Goal: Entertainment & Leisure: Consume media (video, audio)

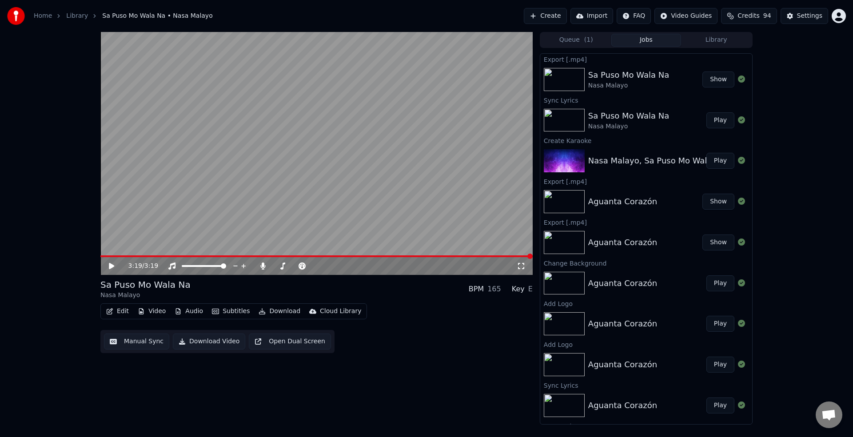
click at [546, 17] on button "Create" at bounding box center [545, 16] width 43 height 16
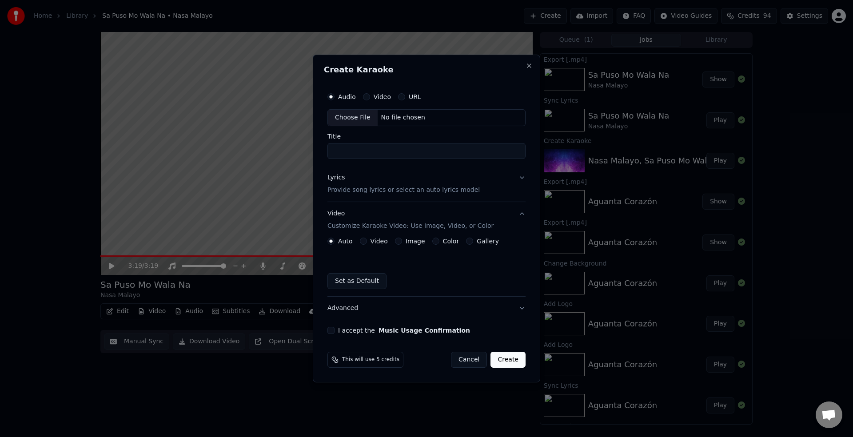
click at [361, 117] on div "Choose File" at bounding box center [353, 118] width 50 height 16
click at [350, 121] on div "Choose File" at bounding box center [353, 118] width 50 height 16
drag, startPoint x: 416, startPoint y: 152, endPoint x: 315, endPoint y: 144, distance: 101.2
click at [315, 144] on div "**********" at bounding box center [426, 219] width 231 height 328
type input "**********"
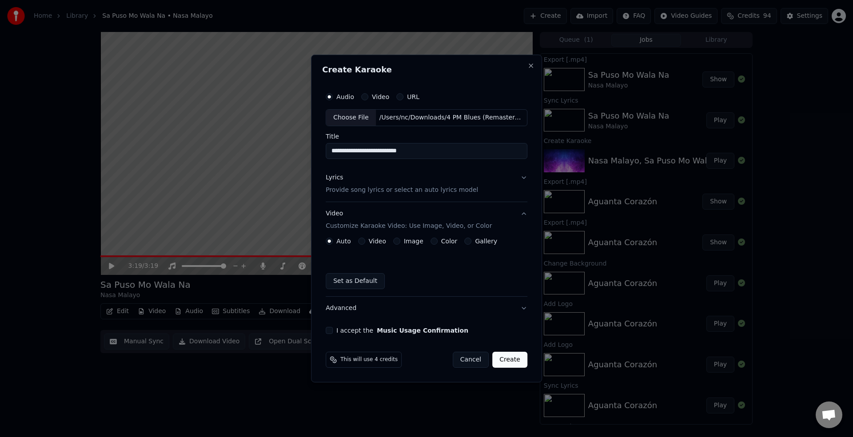
click at [522, 181] on button "Lyrics Provide song lyrics or select an auto lyrics model" at bounding box center [427, 184] width 202 height 36
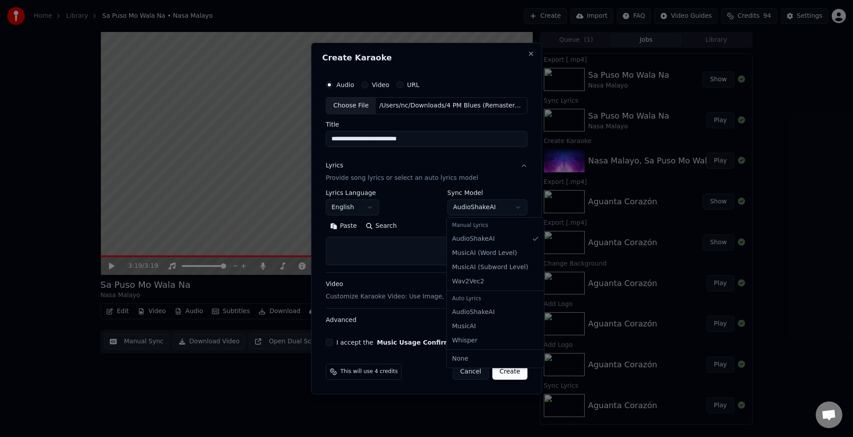
click at [503, 210] on body "**********" at bounding box center [426, 218] width 853 height 437
select select "**********"
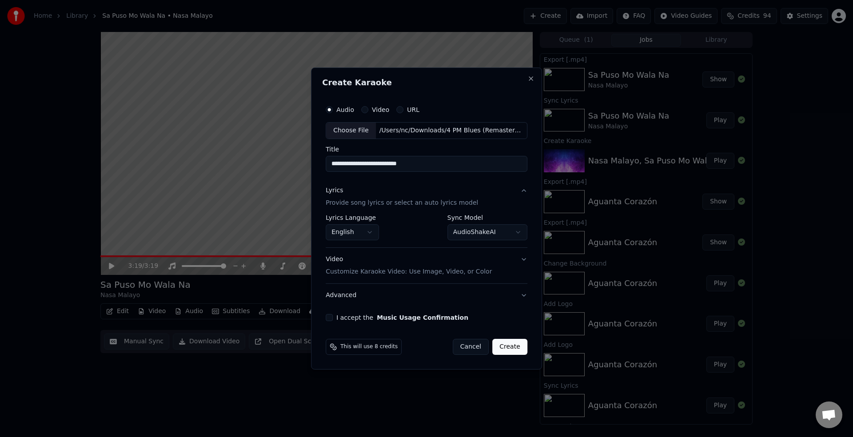
click at [521, 261] on button "Video Customize Karaoke Video: Use Image, Video, or Color" at bounding box center [427, 266] width 202 height 36
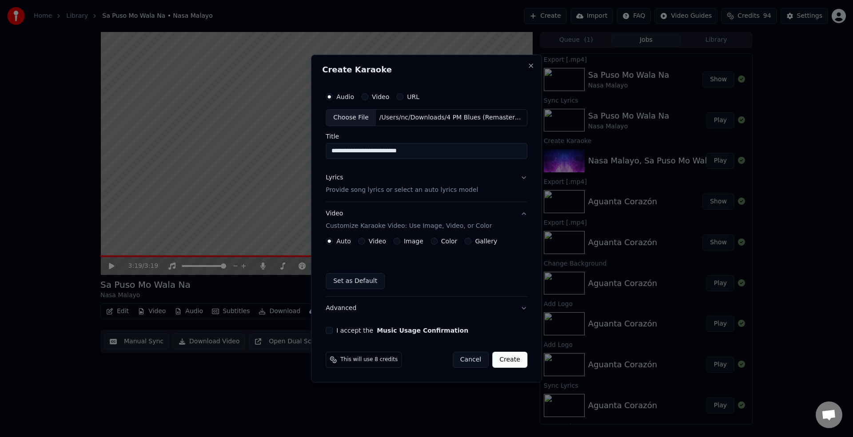
click at [331, 333] on button "I accept the Music Usage Confirmation" at bounding box center [329, 330] width 7 height 7
click at [397, 243] on button "Image" at bounding box center [396, 241] width 7 height 7
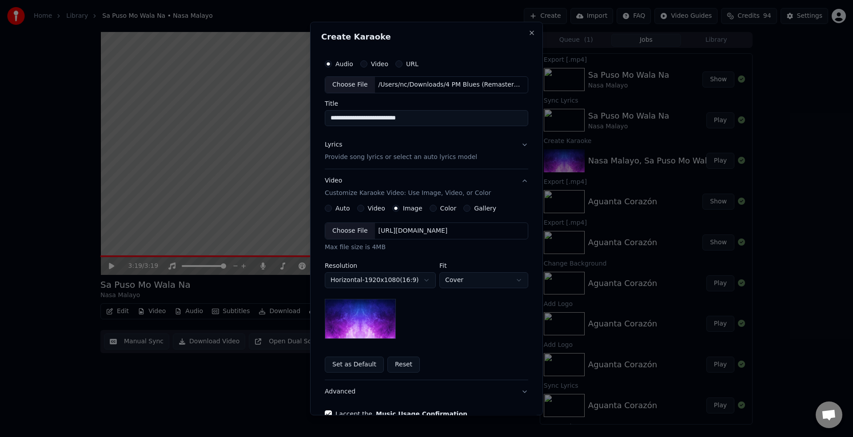
click at [355, 233] on div "Choose File" at bounding box center [350, 231] width 50 height 16
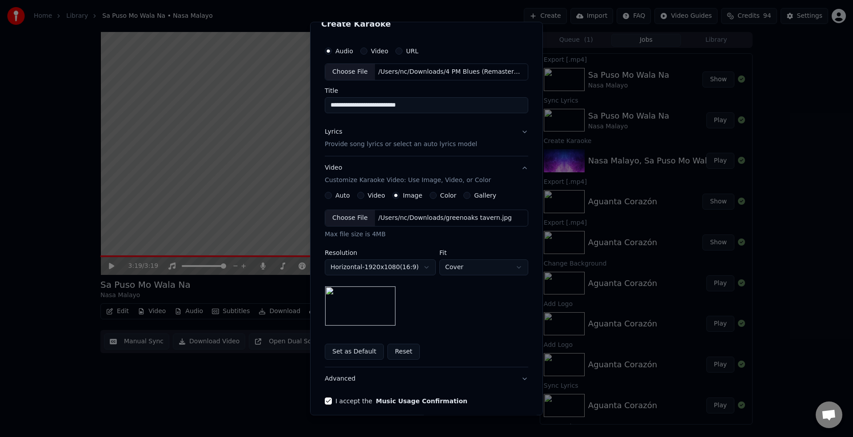
scroll to position [51, 0]
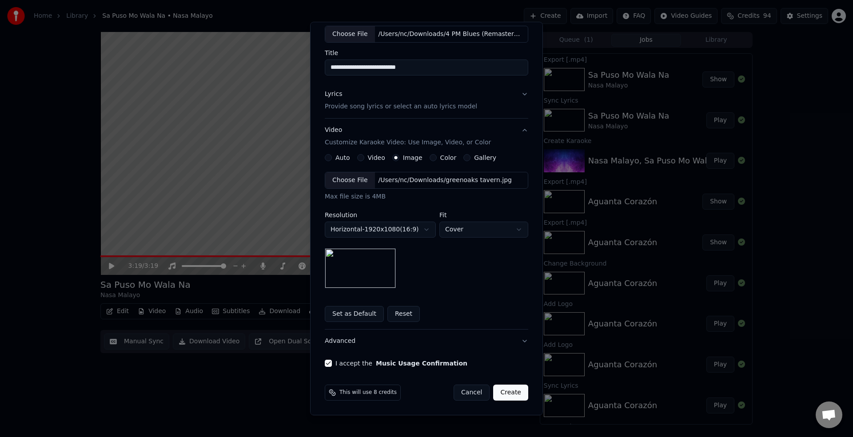
click at [508, 393] on button "Create" at bounding box center [510, 393] width 35 height 16
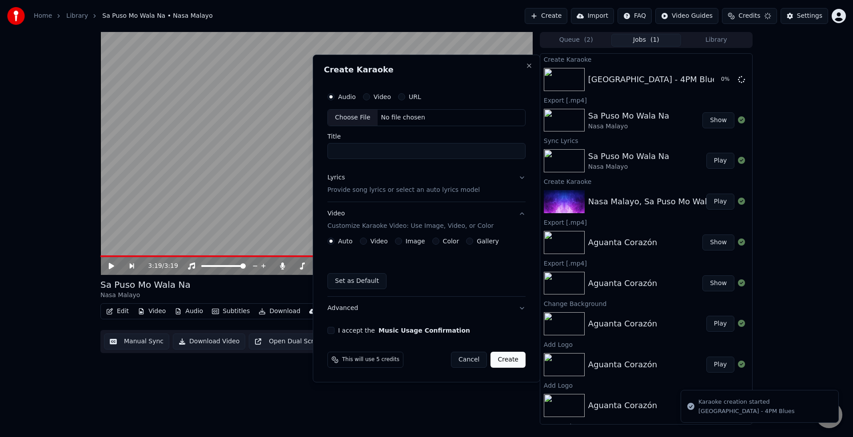
scroll to position [0, 0]
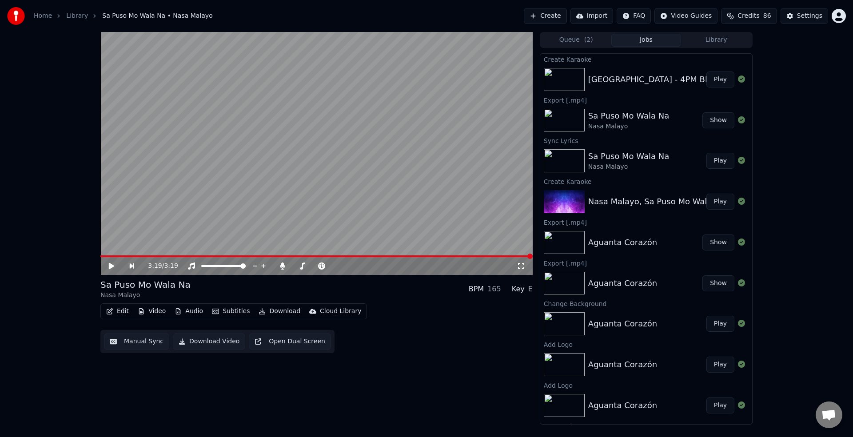
click at [713, 79] on button "Play" at bounding box center [720, 79] width 28 height 16
click at [122, 311] on button "Edit" at bounding box center [118, 311] width 30 height 12
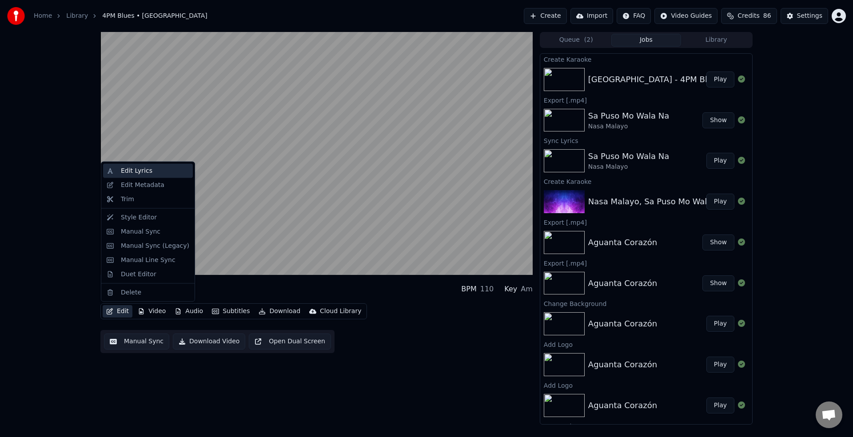
click at [150, 175] on div "Edit Lyrics" at bounding box center [148, 171] width 90 height 14
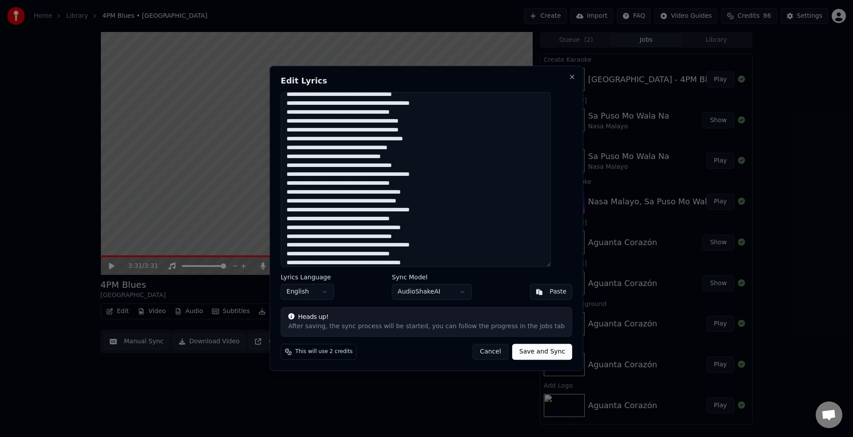
scroll to position [188, 0]
drag, startPoint x: 297, startPoint y: 100, endPoint x: 428, endPoint y: 288, distance: 229.4
click at [428, 288] on div "Edit Lyrics Lyrics Language English Sync Model AudioShakeAI Paste Heads up! Aft…" at bounding box center [427, 218] width 314 height 305
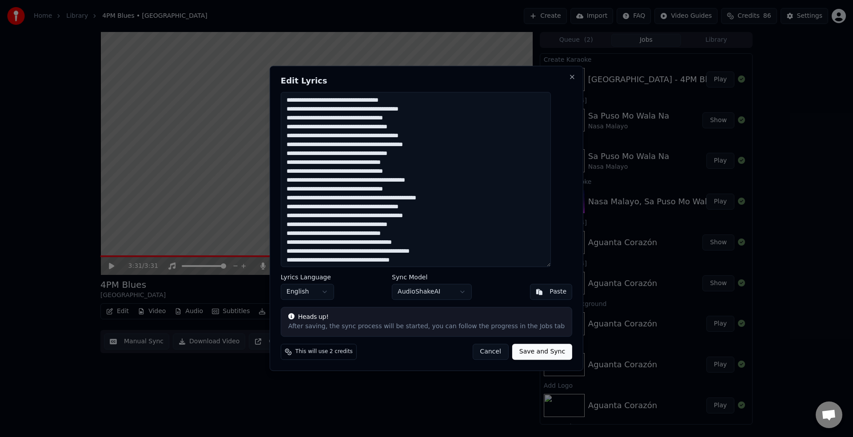
click at [361, 103] on textarea at bounding box center [416, 179] width 270 height 175
click at [343, 127] on textarea at bounding box center [416, 179] width 270 height 175
click at [307, 154] on textarea at bounding box center [416, 179] width 270 height 175
click at [308, 154] on textarea at bounding box center [416, 179] width 270 height 175
click at [338, 171] on textarea at bounding box center [416, 179] width 270 height 175
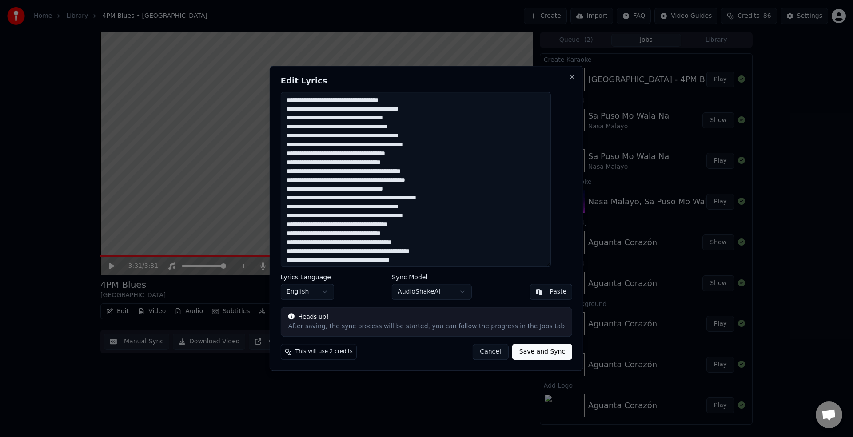
drag, startPoint x: 379, startPoint y: 172, endPoint x: 379, endPoint y: 191, distance: 19.1
click at [379, 172] on textarea at bounding box center [416, 179] width 270 height 175
click at [367, 180] on textarea at bounding box center [416, 179] width 270 height 175
click at [341, 189] on textarea at bounding box center [416, 179] width 270 height 175
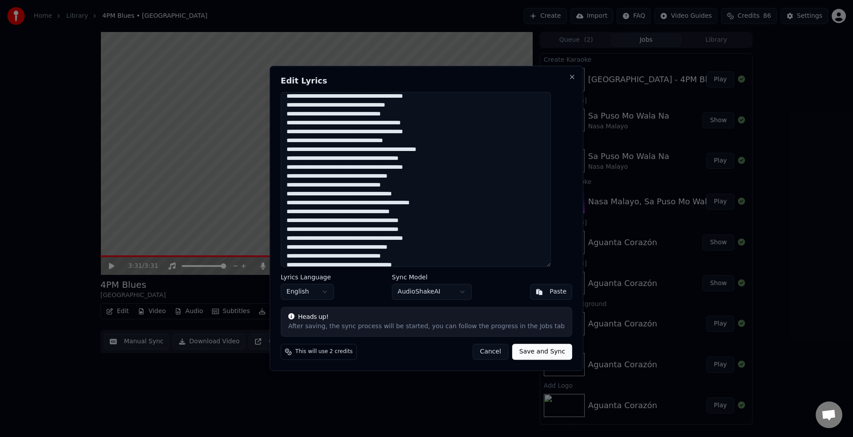
click at [410, 211] on textarea at bounding box center [416, 179] width 270 height 175
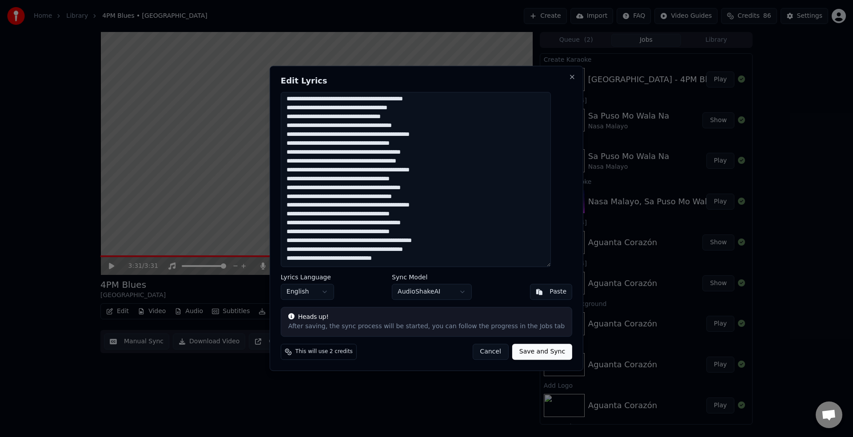
click at [353, 240] on textarea at bounding box center [416, 179] width 270 height 175
drag, startPoint x: 531, startPoint y: 354, endPoint x: 513, endPoint y: 258, distance: 97.1
click at [517, 286] on div "Edit Lyrics Lyrics Language English Sync Model AudioShakeAI Paste Heads up! Aft…" at bounding box center [427, 218] width 314 height 305
click at [311, 105] on textarea at bounding box center [416, 179] width 270 height 175
drag, startPoint x: 411, startPoint y: 142, endPoint x: 428, endPoint y: 173, distance: 35.6
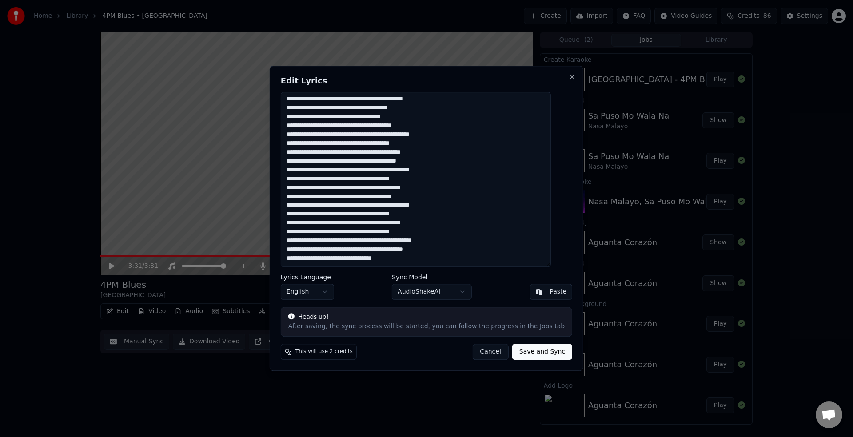
click at [412, 143] on textarea at bounding box center [416, 179] width 270 height 175
drag, startPoint x: 413, startPoint y: 176, endPoint x: 410, endPoint y: 193, distance: 17.5
click at [412, 178] on textarea at bounding box center [416, 179] width 270 height 175
click at [413, 215] on textarea at bounding box center [416, 179] width 270 height 175
click at [308, 260] on textarea at bounding box center [416, 179] width 270 height 175
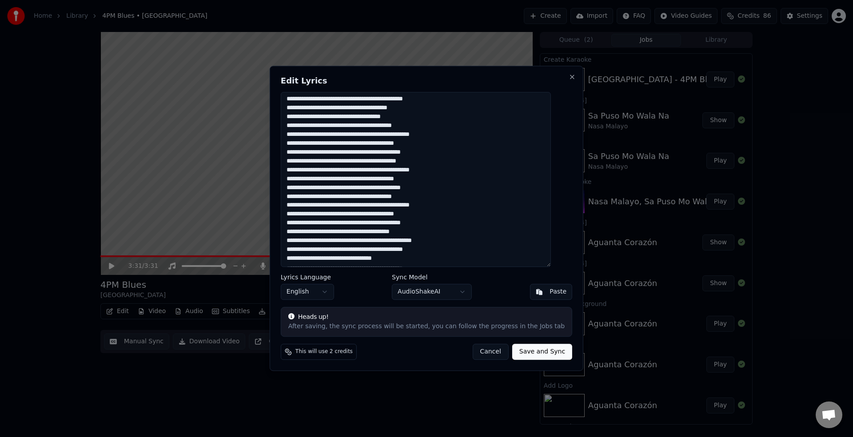
drag, startPoint x: 297, startPoint y: 99, endPoint x: 399, endPoint y: 336, distance: 258.0
click at [399, 336] on div "Edit Lyrics Lyrics Language English Sync Model AudioShakeAI Paste Heads up! Aft…" at bounding box center [427, 218] width 314 height 305
click at [309, 107] on textarea at bounding box center [416, 179] width 270 height 175
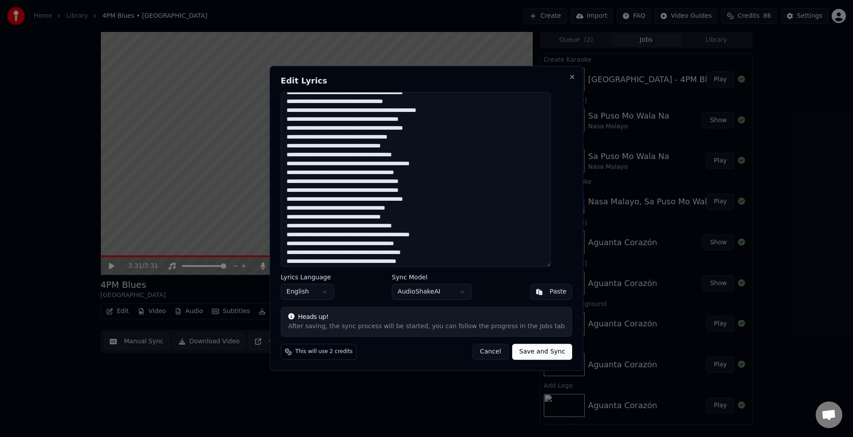
scroll to position [87, 0]
click at [309, 138] on textarea at bounding box center [416, 179] width 270 height 175
drag, startPoint x: 438, startPoint y: 184, endPoint x: 474, endPoint y: 202, distance: 40.1
click at [439, 184] on textarea at bounding box center [416, 179] width 270 height 175
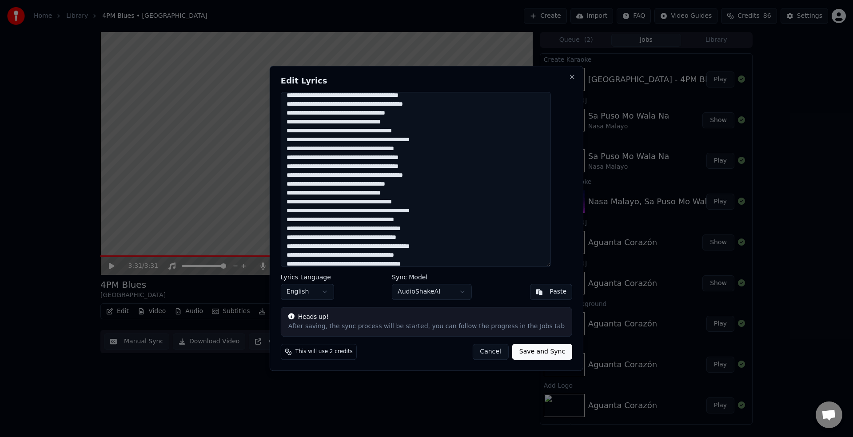
scroll to position [129, 0]
click at [448, 211] on textarea at bounding box center [416, 179] width 270 height 175
click at [443, 243] on textarea at bounding box center [416, 179] width 270 height 175
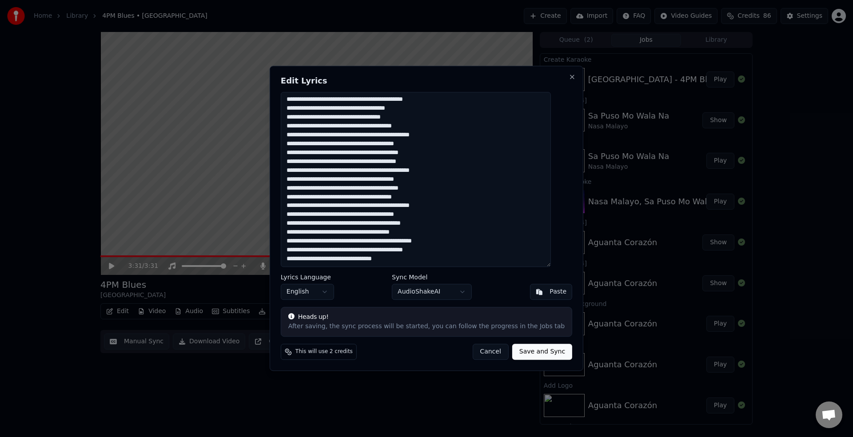
scroll to position [188, 0]
click at [447, 222] on textarea at bounding box center [416, 179] width 270 height 175
click at [325, 259] on textarea at bounding box center [416, 179] width 270 height 175
type textarea "**********"
click at [528, 353] on button "Save and Sync" at bounding box center [542, 352] width 60 height 16
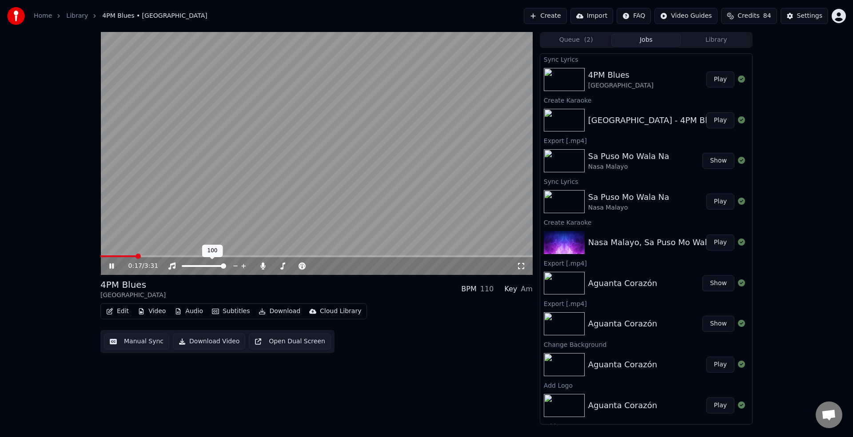
click at [226, 266] on span at bounding box center [223, 265] width 5 height 5
click at [191, 244] on video at bounding box center [316, 153] width 432 height 243
click at [208, 266] on span at bounding box center [204, 266] width 44 height 2
click at [226, 269] on span at bounding box center [223, 265] width 5 height 5
click at [112, 264] on icon at bounding box center [117, 265] width 21 height 7
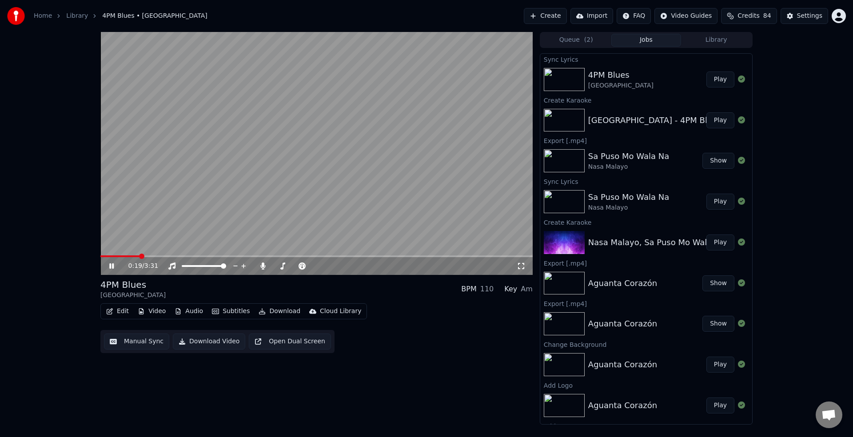
click at [217, 230] on video at bounding box center [316, 153] width 432 height 243
click at [217, 233] on video at bounding box center [316, 153] width 432 height 243
click at [123, 241] on video at bounding box center [316, 153] width 432 height 243
click at [112, 266] on icon at bounding box center [111, 266] width 5 height 6
click at [188, 312] on button "Audio" at bounding box center [189, 311] width 36 height 12
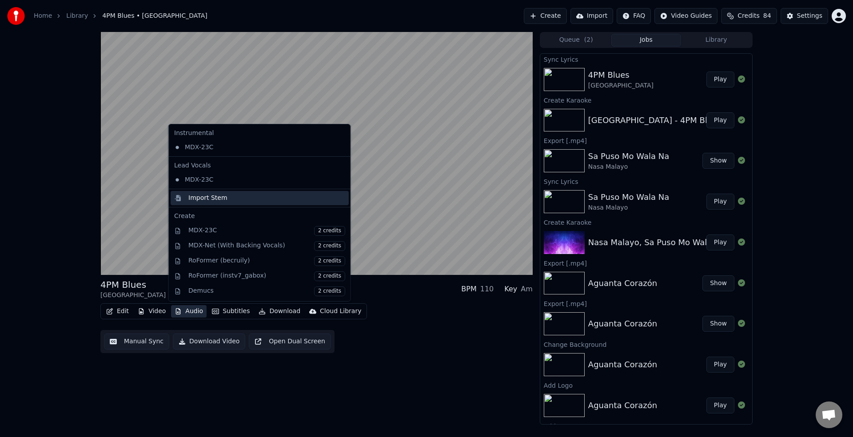
click at [219, 202] on div "Import Stem" at bounding box center [207, 198] width 39 height 9
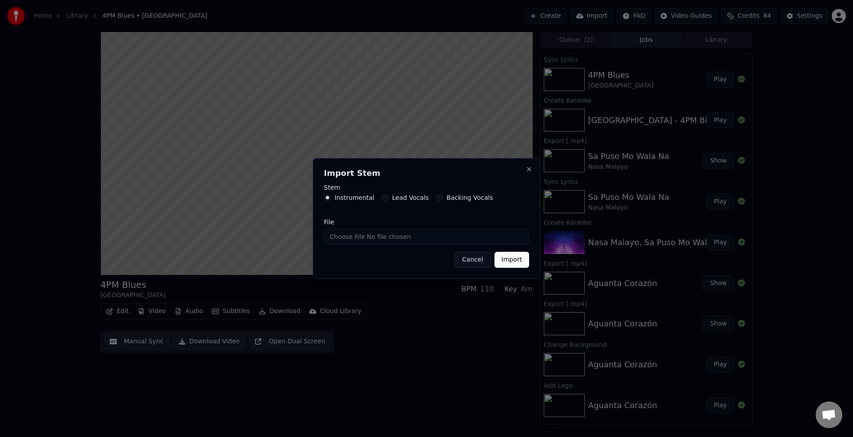
click at [465, 259] on button "Cancel" at bounding box center [472, 260] width 36 height 16
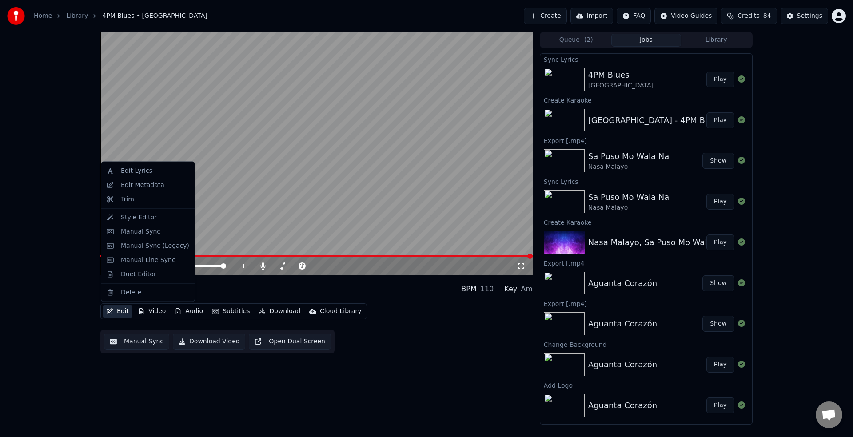
click at [123, 314] on button "Edit" at bounding box center [118, 311] width 30 height 12
click at [140, 185] on div "Edit Metadata" at bounding box center [143, 184] width 44 height 9
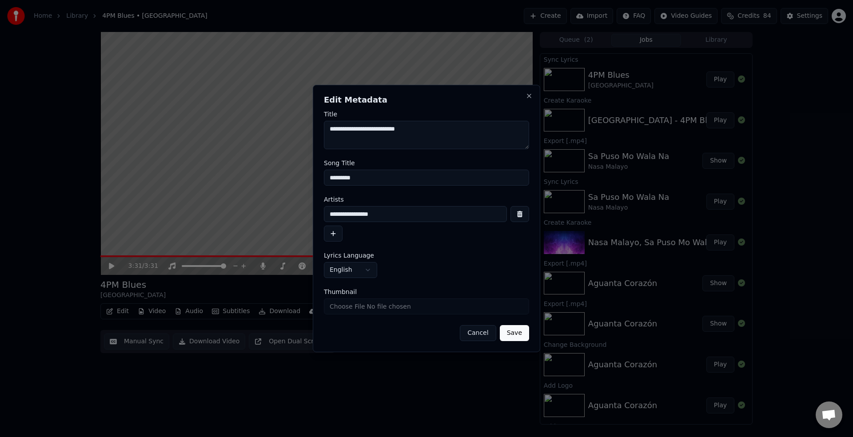
drag, startPoint x: 394, startPoint y: 215, endPoint x: 312, endPoint y: 204, distance: 82.9
click at [312, 204] on body "**********" at bounding box center [426, 218] width 853 height 437
type input "**********"
click at [516, 333] on button "Save" at bounding box center [514, 333] width 29 height 16
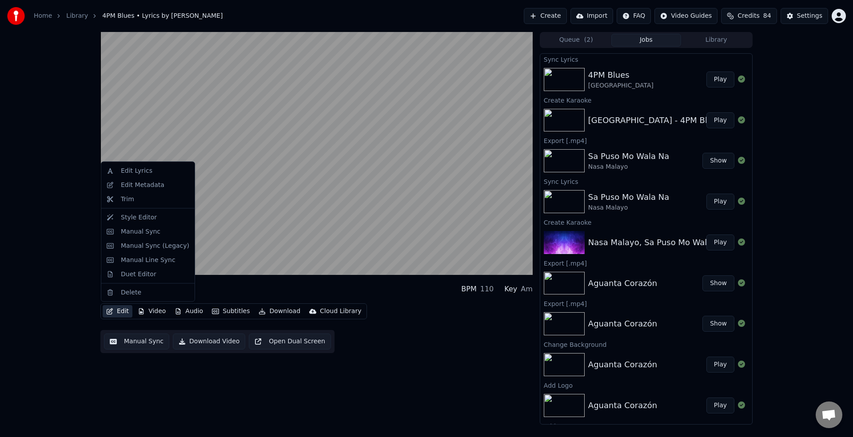
click at [123, 314] on button "Edit" at bounding box center [118, 311] width 30 height 12
click at [147, 187] on div "Edit Metadata" at bounding box center [143, 184] width 44 height 9
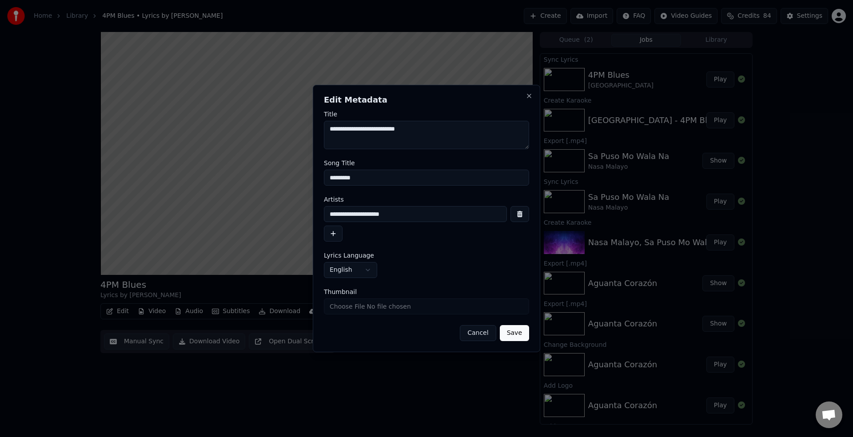
click at [330, 176] on input "*********" at bounding box center [426, 178] width 205 height 16
type input "**********"
drag, startPoint x: 346, startPoint y: 213, endPoint x: 288, endPoint y: 212, distance: 58.6
click at [288, 212] on body "**********" at bounding box center [426, 218] width 853 height 437
type input "**********"
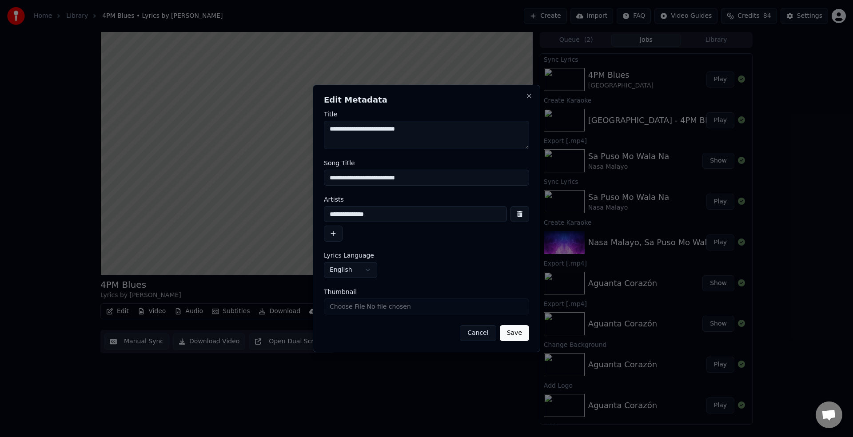
click at [510, 331] on button "Save" at bounding box center [514, 333] width 29 height 16
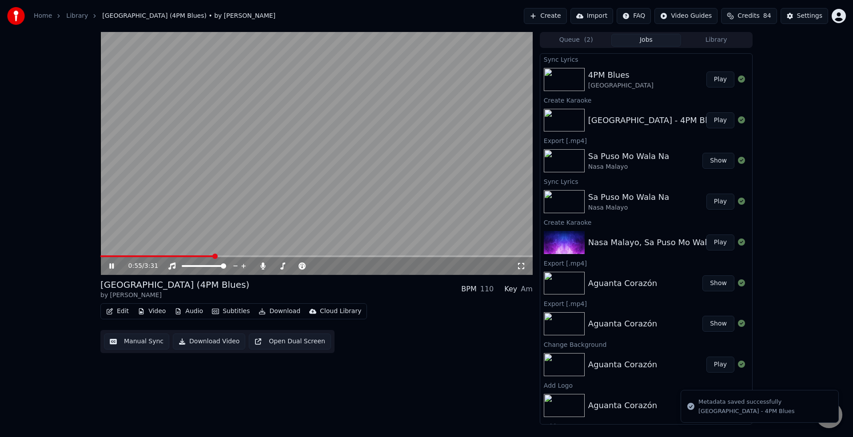
click at [131, 263] on span "0:55" at bounding box center [135, 266] width 14 height 9
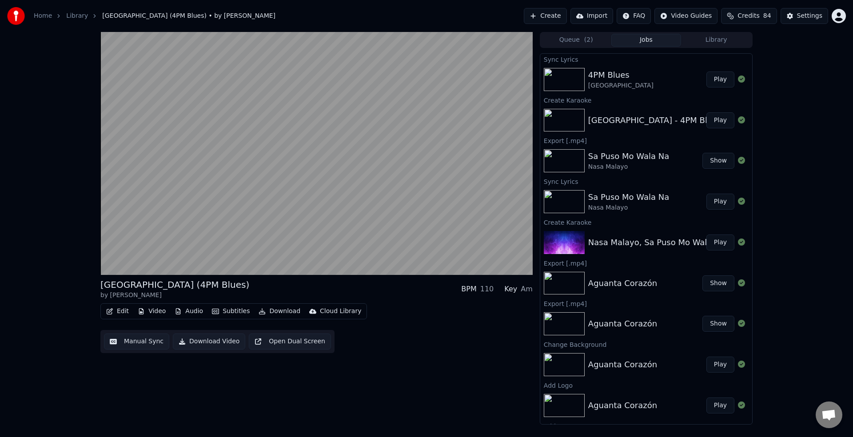
click at [280, 313] on button "Download" at bounding box center [279, 311] width 49 height 12
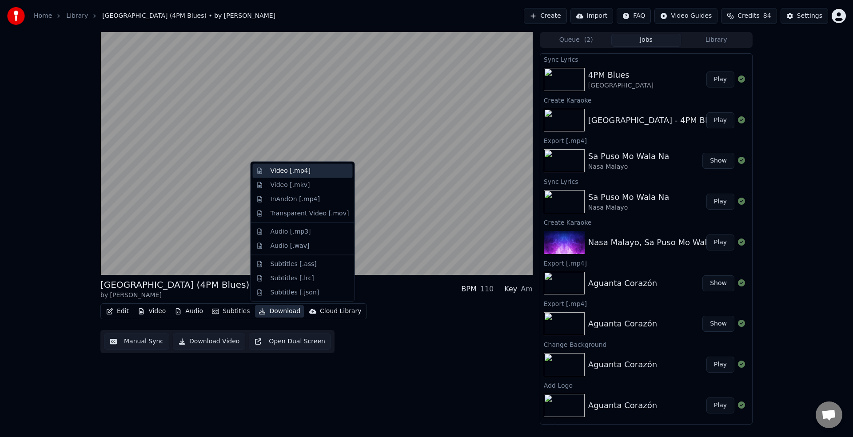
click at [284, 172] on div "Video [.mp4]" at bounding box center [290, 171] width 40 height 9
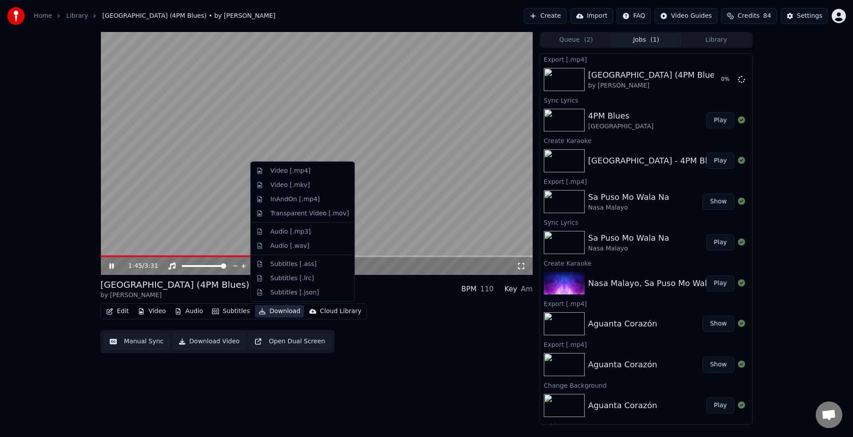
click at [279, 311] on button "Download" at bounding box center [279, 311] width 49 height 12
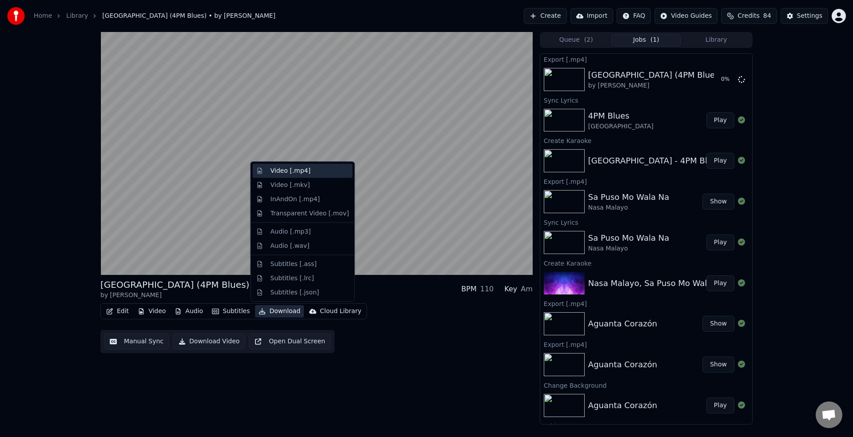
click at [299, 175] on div "Video [.mp4]" at bounding box center [303, 171] width 100 height 14
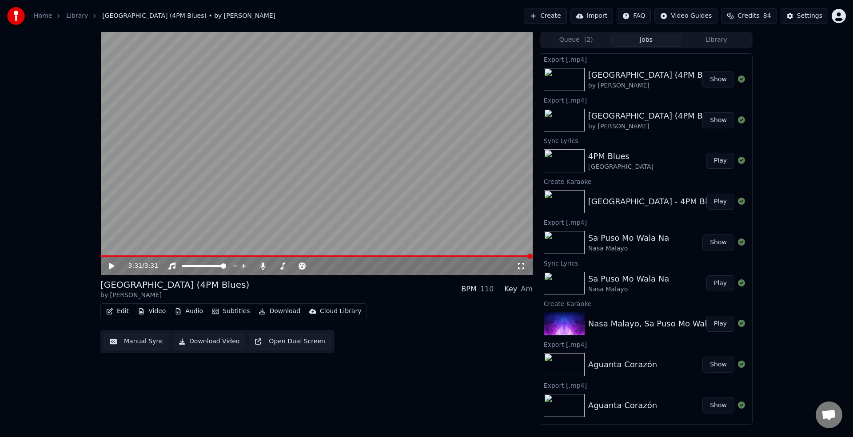
click at [710, 80] on button "Show" at bounding box center [718, 79] width 32 height 16
click at [123, 312] on button "Edit" at bounding box center [118, 311] width 30 height 12
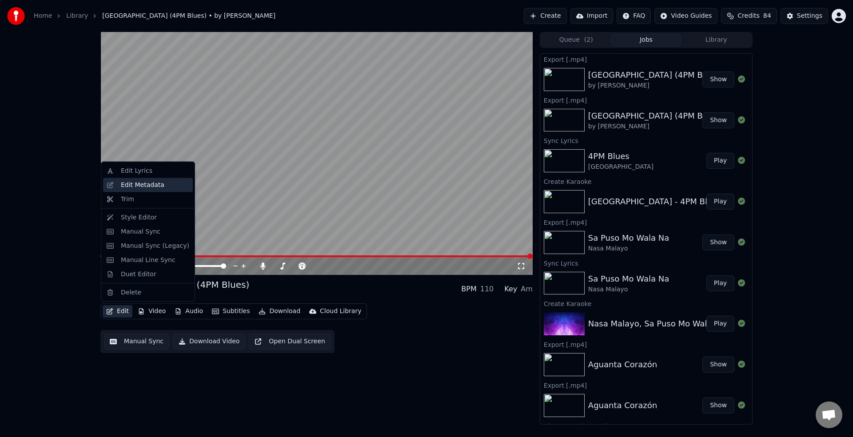
click at [171, 187] on div "Edit Metadata" at bounding box center [155, 184] width 68 height 9
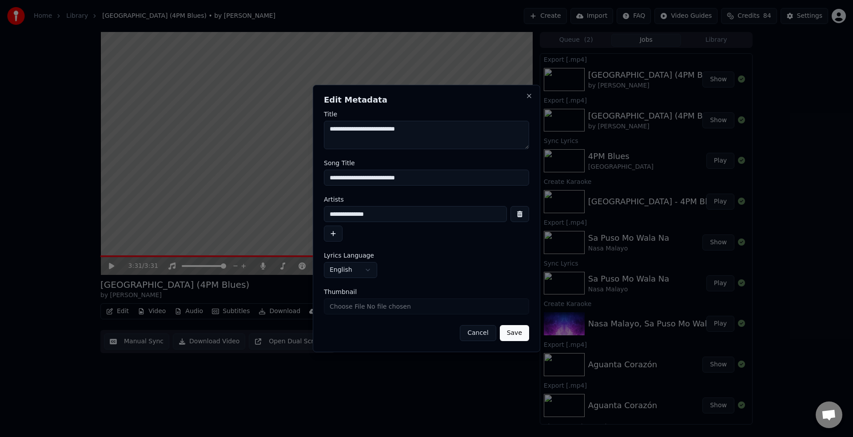
drag, startPoint x: 339, startPoint y: 214, endPoint x: 310, endPoint y: 213, distance: 28.9
click at [311, 213] on body "**********" at bounding box center [426, 218] width 853 height 437
drag, startPoint x: 389, startPoint y: 178, endPoint x: 385, endPoint y: 188, distance: 11.0
click at [388, 180] on input "**********" at bounding box center [426, 178] width 205 height 16
click at [437, 180] on input "**********" at bounding box center [426, 178] width 205 height 16
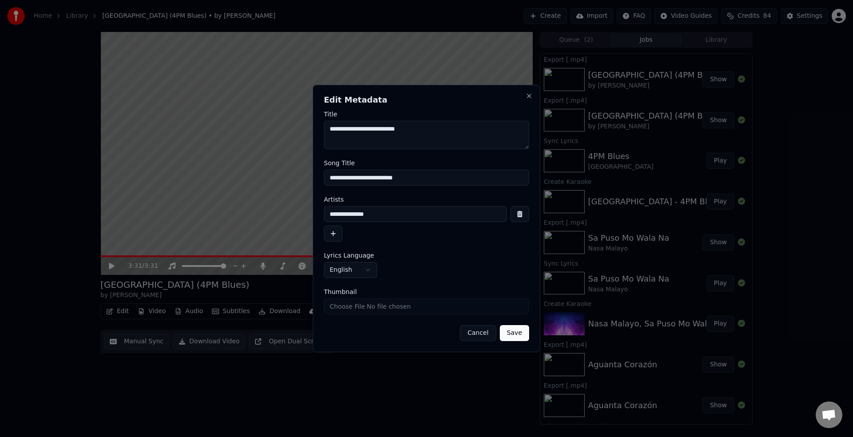
type input "**********"
drag, startPoint x: 337, startPoint y: 213, endPoint x: 326, endPoint y: 215, distance: 11.3
click at [326, 214] on input "**********" at bounding box center [415, 214] width 183 height 16
type input "**********"
click at [513, 335] on button "Save" at bounding box center [514, 333] width 29 height 16
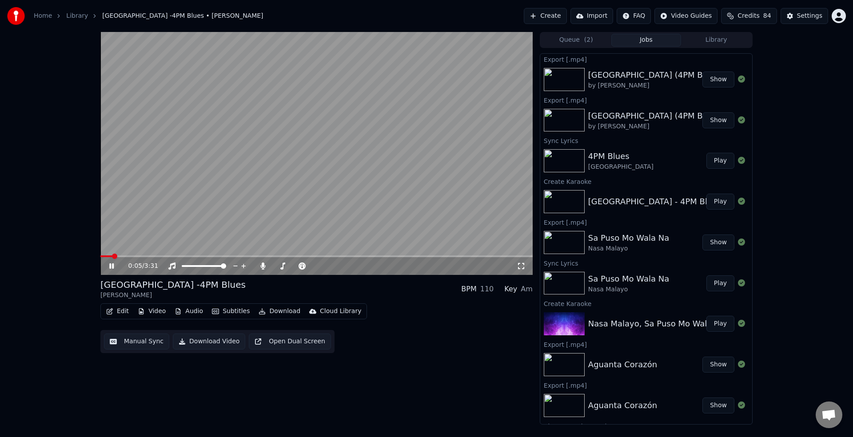
click at [109, 264] on icon at bounding box center [117, 265] width 21 height 7
click at [228, 244] on video at bounding box center [316, 153] width 432 height 243
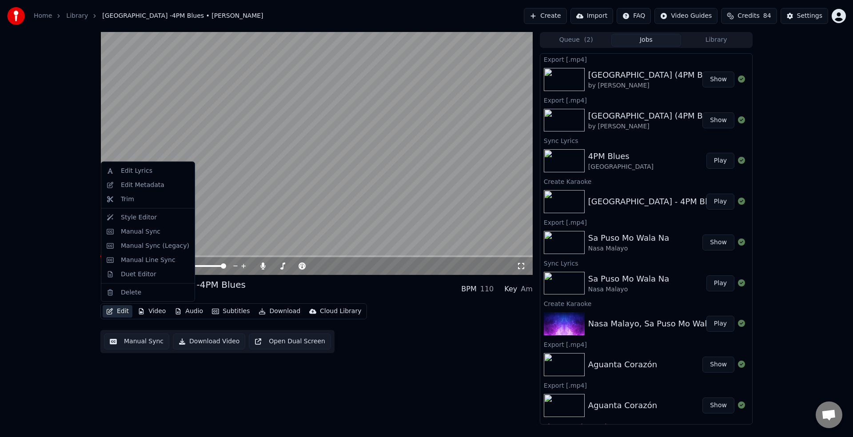
click at [122, 313] on button "Edit" at bounding box center [118, 311] width 30 height 12
click at [143, 217] on div "Style Editor" at bounding box center [139, 217] width 36 height 9
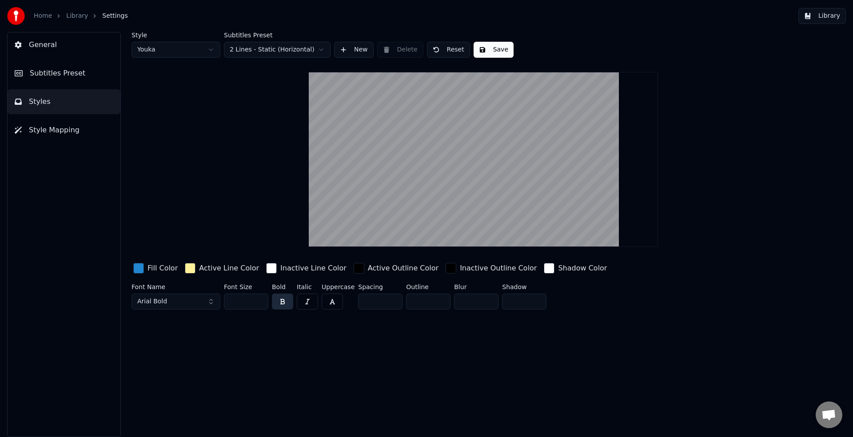
click at [67, 130] on span "Style Mapping" at bounding box center [54, 130] width 51 height 11
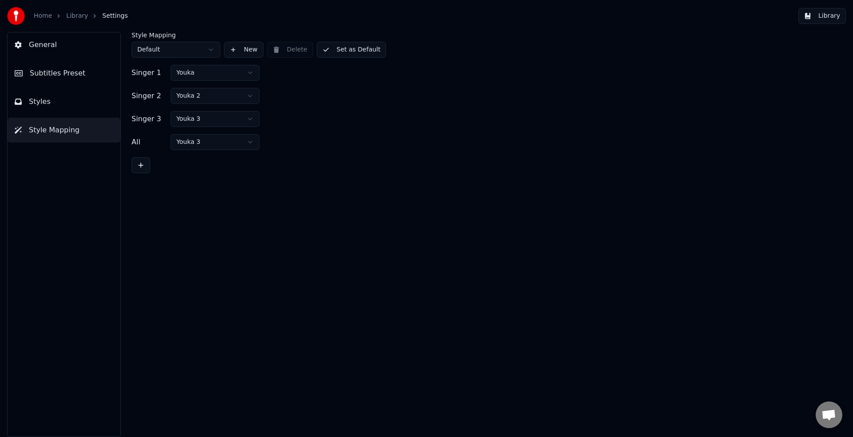
click at [59, 105] on button "Styles" at bounding box center [64, 101] width 113 height 25
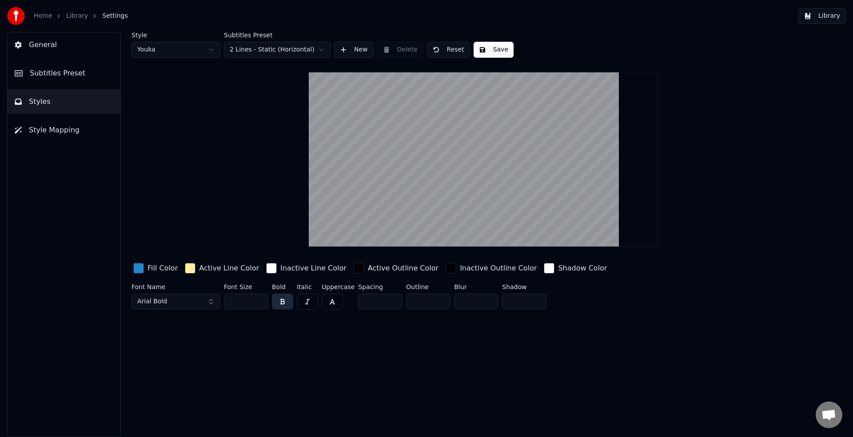
click at [60, 79] on button "Subtitles Preset" at bounding box center [64, 73] width 113 height 25
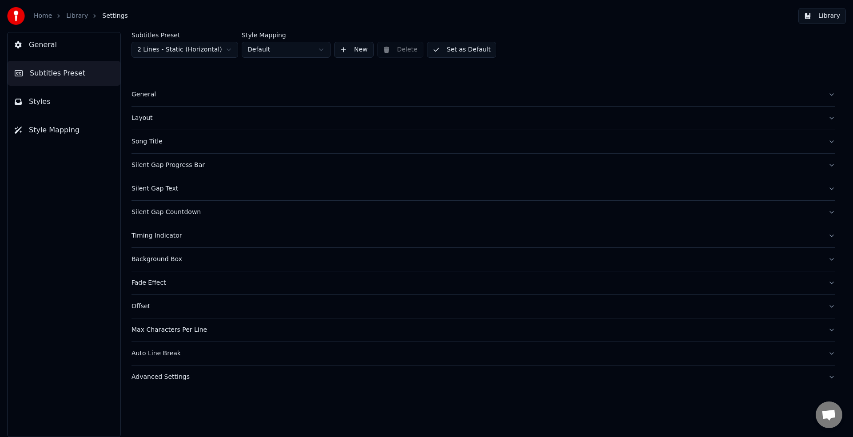
click at [49, 96] on button "Styles" at bounding box center [64, 101] width 113 height 25
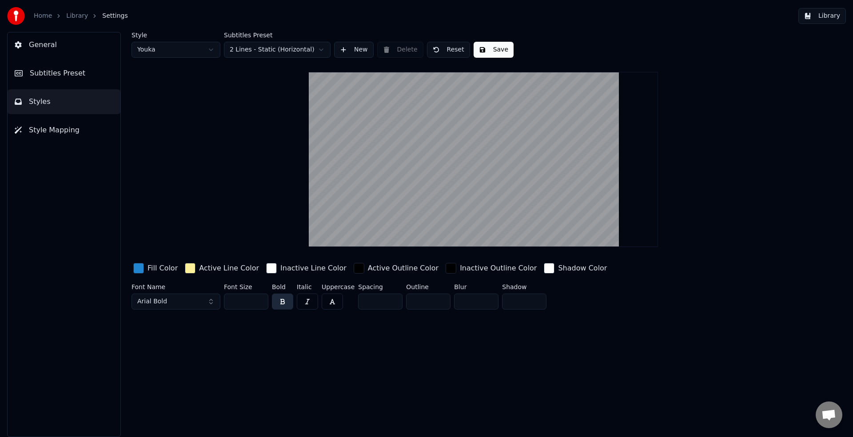
click at [61, 84] on button "Subtitles Preset" at bounding box center [64, 73] width 113 height 25
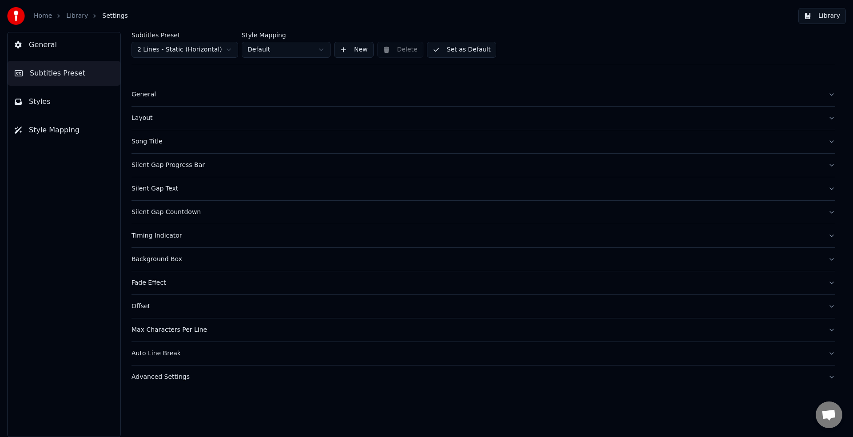
click at [138, 120] on div "Layout" at bounding box center [475, 118] width 689 height 9
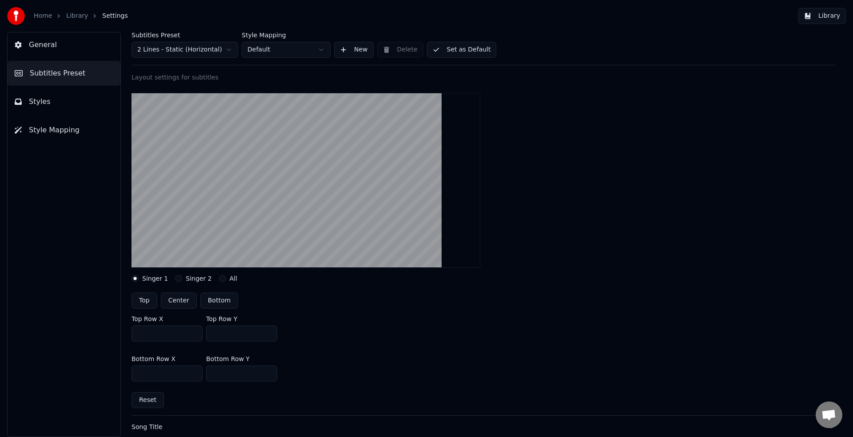
scroll to position [60, 0]
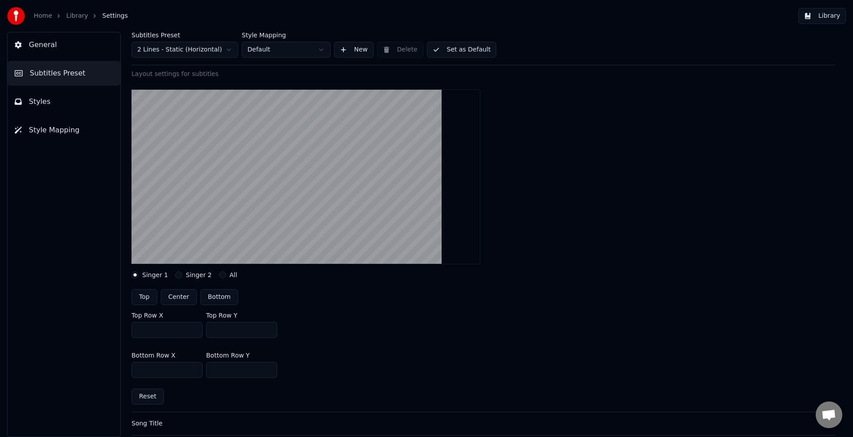
drag, startPoint x: 163, startPoint y: 332, endPoint x: 120, endPoint y: 332, distance: 42.6
click at [120, 332] on div "Subtitles Preset 2 Lines - Static (Horizontal) Style Mapping Default New Delete…" at bounding box center [483, 234] width 739 height 405
drag, startPoint x: 243, startPoint y: 330, endPoint x: 192, endPoint y: 331, distance: 51.5
click at [192, 331] on div "Top Row X *** Top Row Y ***" at bounding box center [482, 325] width 703 height 40
type input "***"
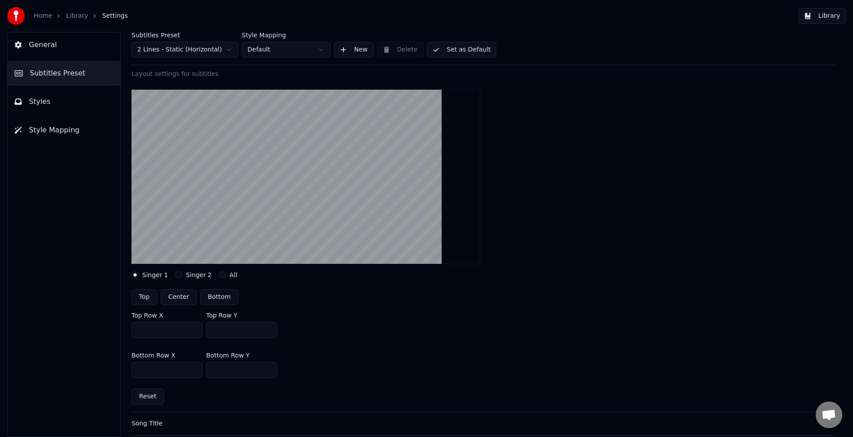
drag, startPoint x: 236, startPoint y: 368, endPoint x: 167, endPoint y: 365, distance: 68.4
click at [167, 365] on div "Bottom Row X *** Bottom Row Y ***" at bounding box center [482, 365] width 703 height 40
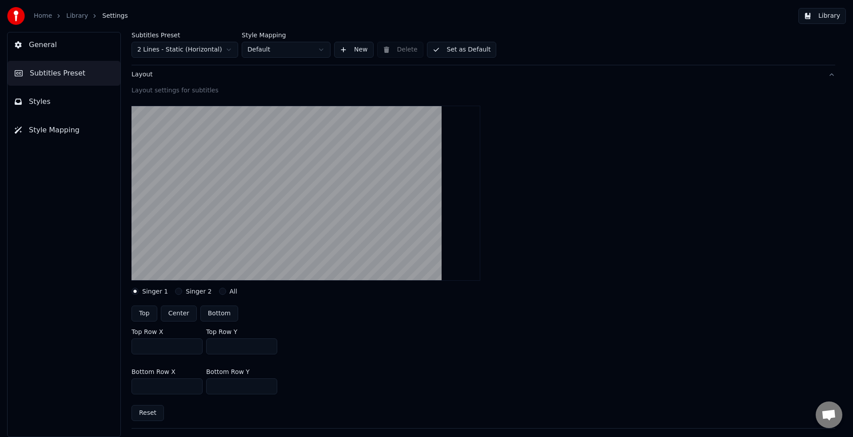
scroll to position [42, 0]
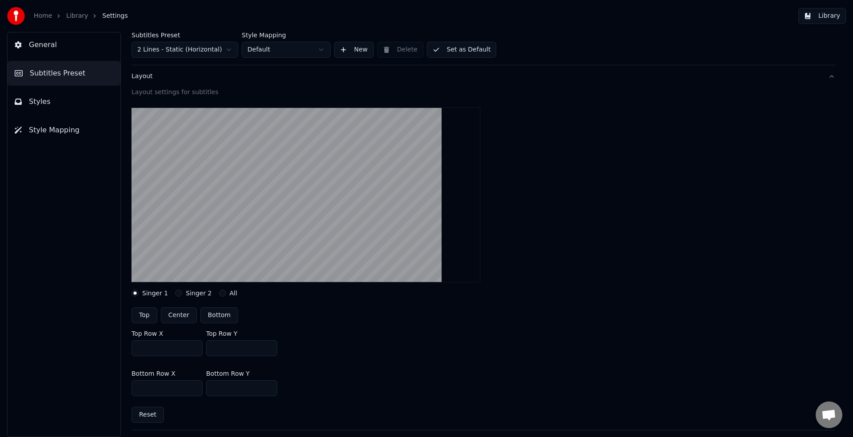
type input "***"
click at [47, 47] on span "General" at bounding box center [43, 45] width 28 height 11
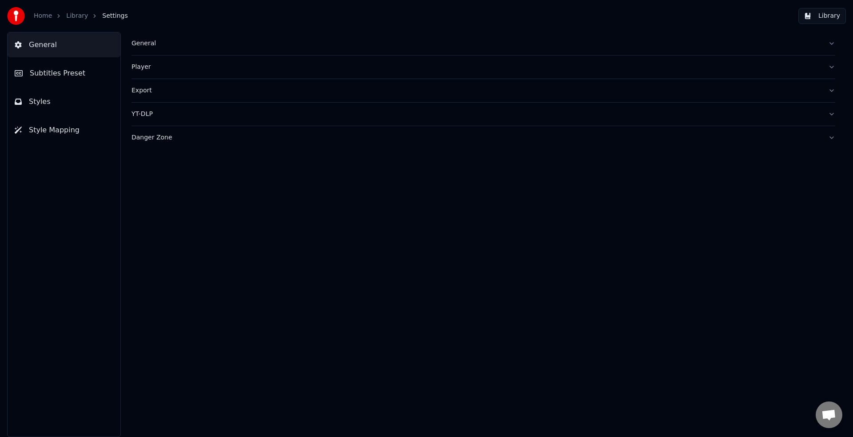
scroll to position [0, 0]
click at [81, 20] on div "Home Library Settings" at bounding box center [67, 16] width 121 height 18
click at [81, 20] on link "Library" at bounding box center [77, 16] width 22 height 9
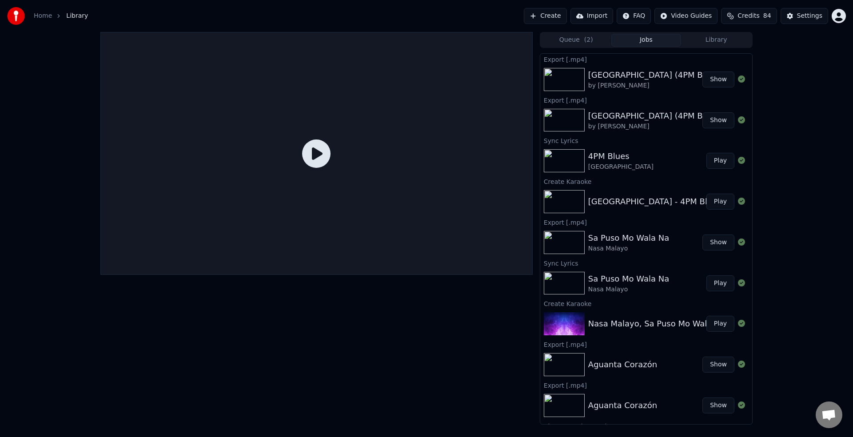
click at [571, 164] on img at bounding box center [564, 160] width 41 height 23
click at [709, 161] on button "Play" at bounding box center [720, 161] width 28 height 16
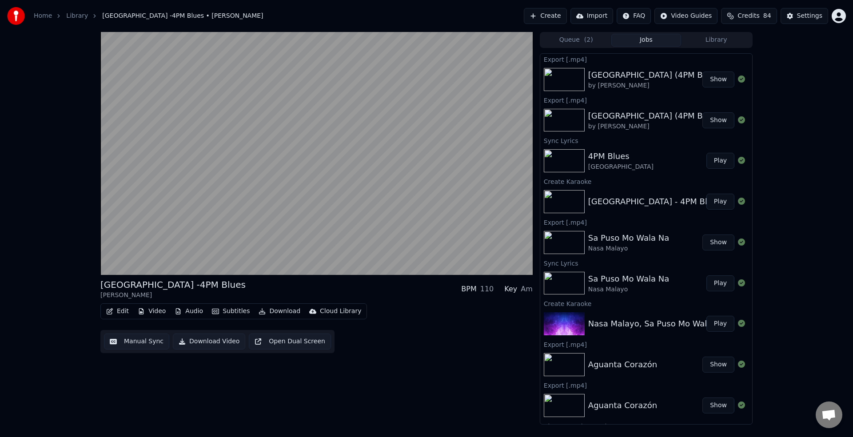
click at [121, 311] on button "Edit" at bounding box center [118, 311] width 30 height 12
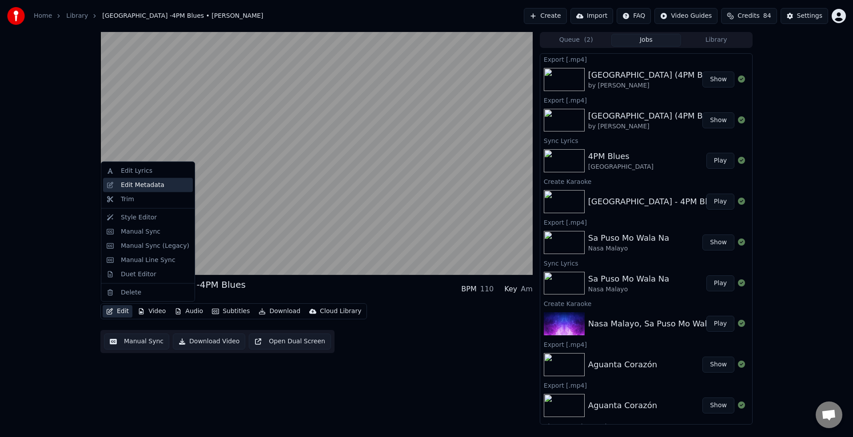
click at [133, 188] on div "Edit Metadata" at bounding box center [143, 184] width 44 height 9
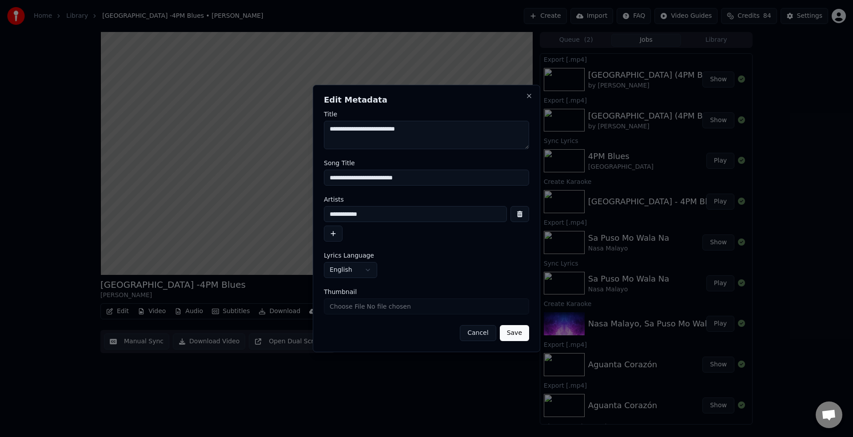
drag, startPoint x: 370, startPoint y: 216, endPoint x: 294, endPoint y: 208, distance: 76.3
click at [294, 208] on body "**********" at bounding box center [426, 218] width 853 height 437
click at [431, 180] on input "**********" at bounding box center [426, 178] width 205 height 16
click at [514, 336] on button "Save" at bounding box center [514, 333] width 29 height 16
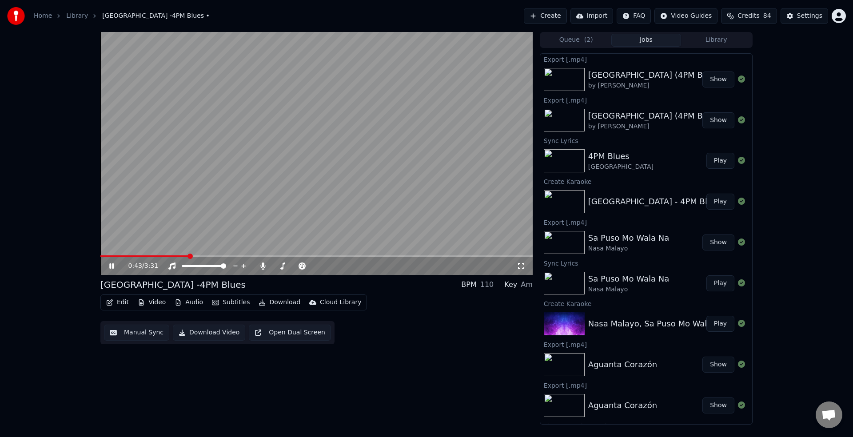
click at [712, 204] on button "Play" at bounding box center [720, 202] width 28 height 16
click at [121, 306] on button "Edit" at bounding box center [118, 302] width 30 height 12
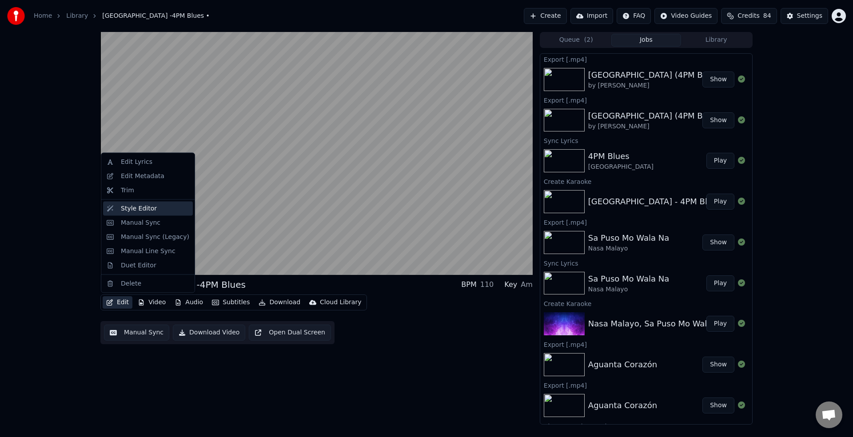
click at [140, 207] on div "Style Editor" at bounding box center [139, 208] width 36 height 9
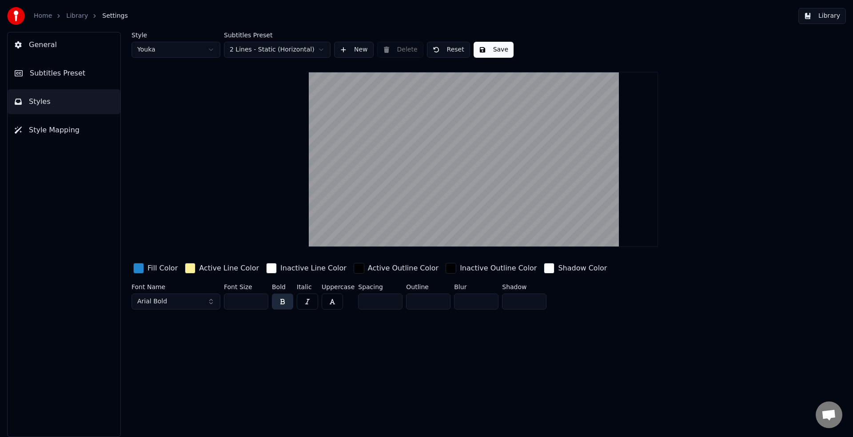
click at [44, 104] on span "Styles" at bounding box center [40, 101] width 22 height 11
click at [42, 131] on span "Style Mapping" at bounding box center [54, 130] width 51 height 11
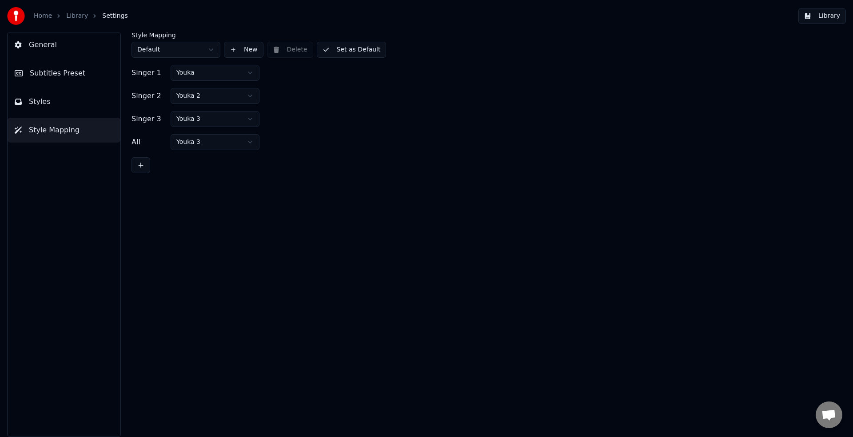
click at [46, 51] on button "General" at bounding box center [64, 44] width 113 height 25
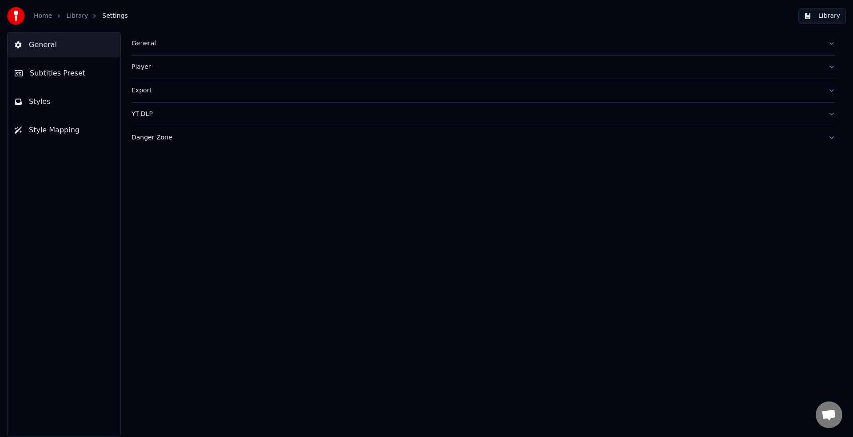
click at [45, 71] on span "Subtitles Preset" at bounding box center [58, 73] width 56 height 11
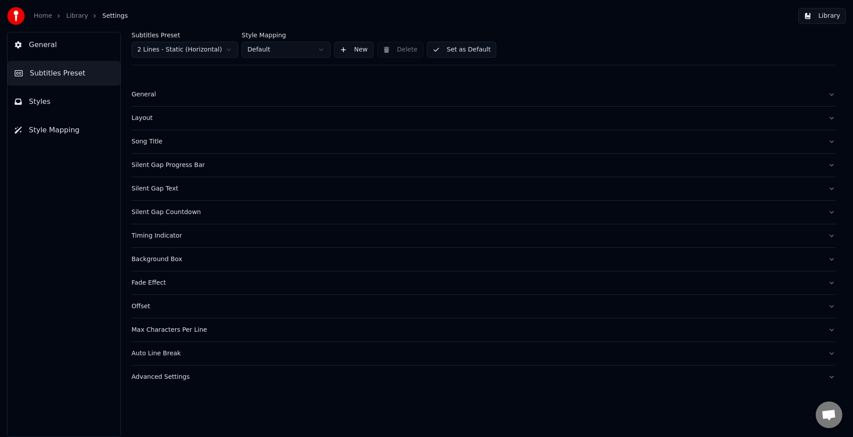
click at [34, 103] on span "Styles" at bounding box center [40, 101] width 22 height 11
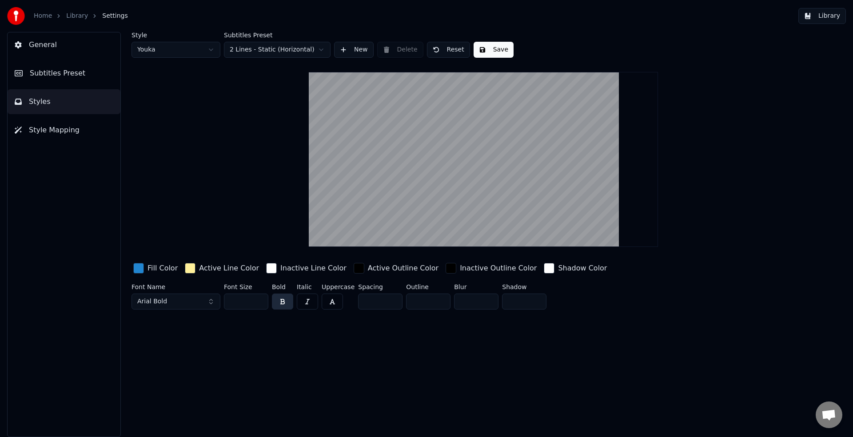
click at [40, 128] on span "Style Mapping" at bounding box center [54, 130] width 51 height 11
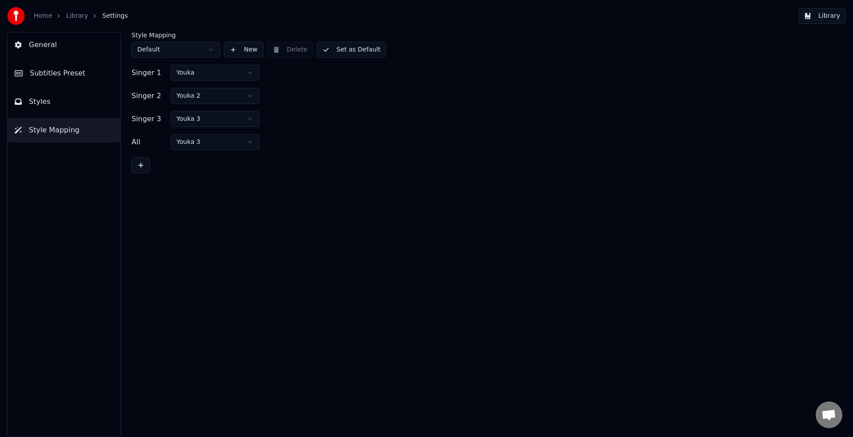
click at [44, 42] on span "General" at bounding box center [43, 45] width 28 height 11
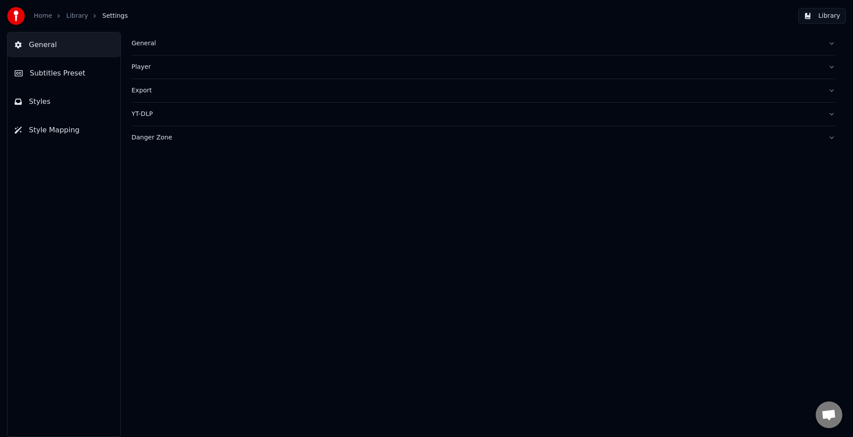
click at [146, 42] on div "General" at bounding box center [475, 43] width 689 height 9
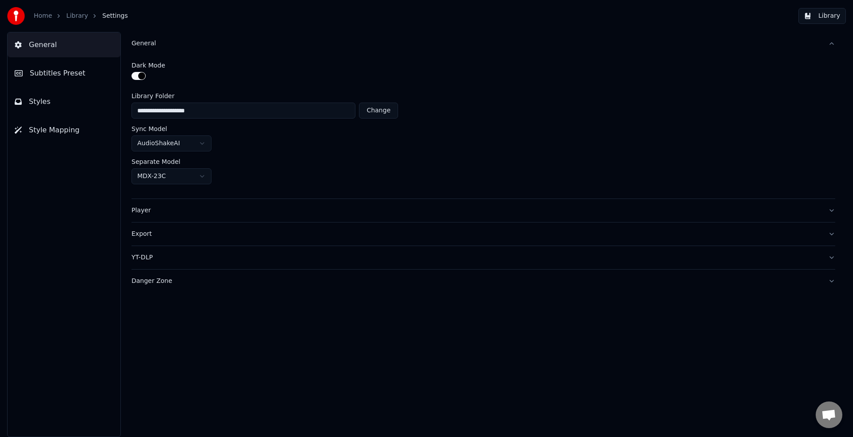
click at [157, 216] on button "Player" at bounding box center [482, 210] width 703 height 23
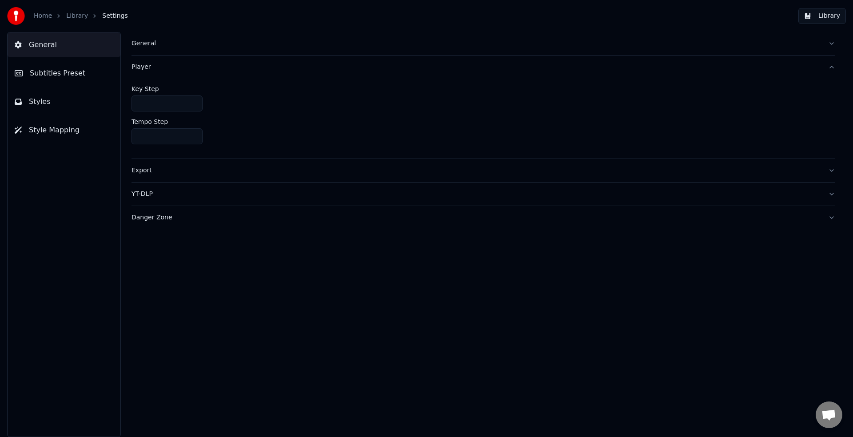
click at [47, 99] on span "Styles" at bounding box center [40, 101] width 22 height 11
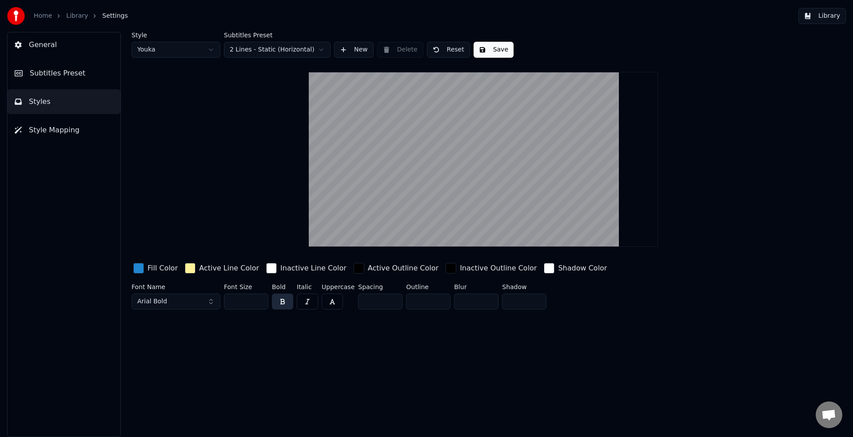
click at [44, 133] on span "Style Mapping" at bounding box center [54, 130] width 51 height 11
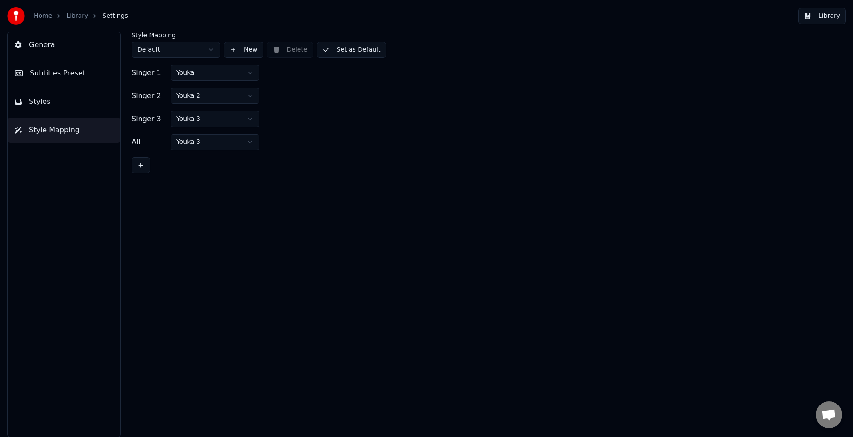
click at [48, 50] on button "General" at bounding box center [64, 44] width 113 height 25
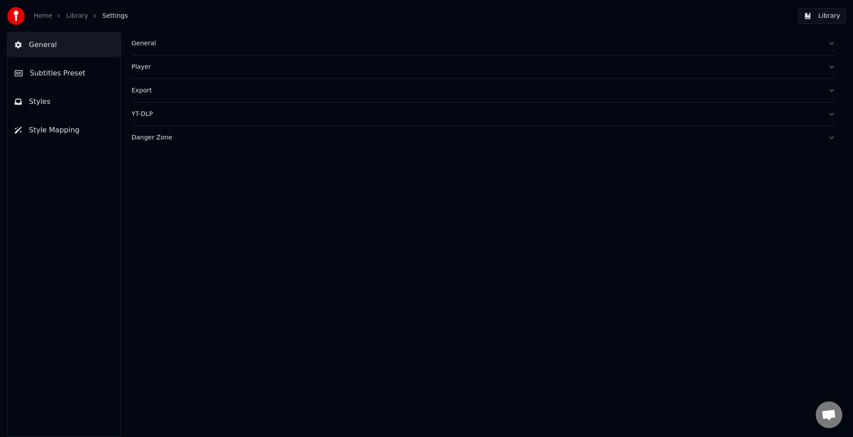
click at [147, 48] on div "General" at bounding box center [475, 43] width 689 height 9
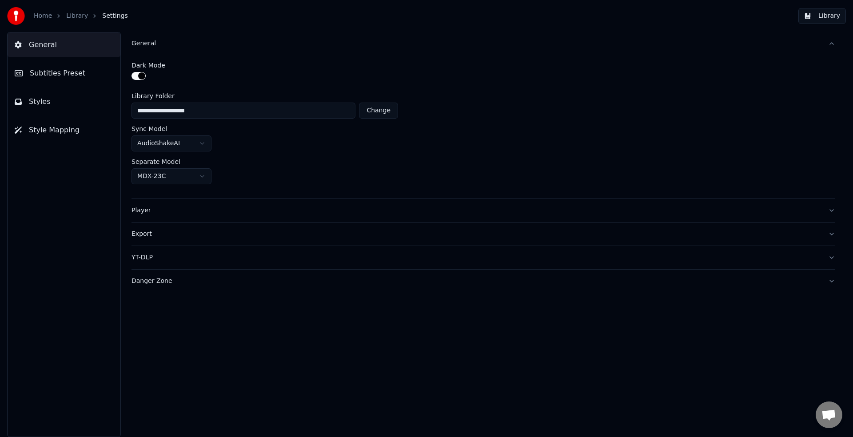
click at [150, 214] on div "Player" at bounding box center [475, 210] width 689 height 9
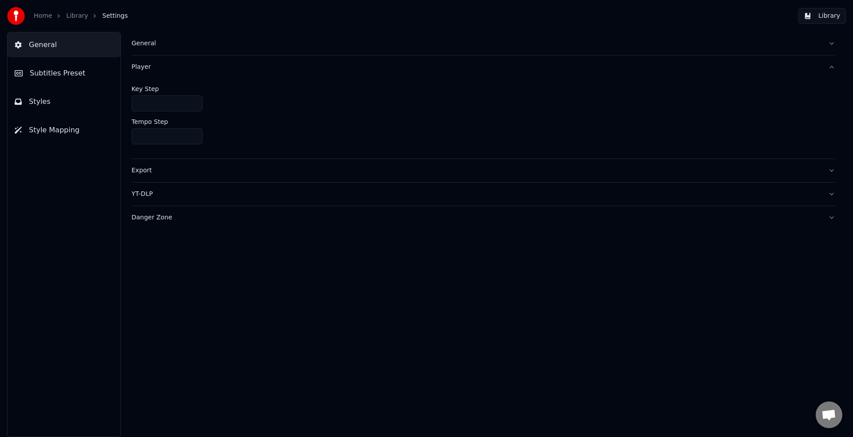
click at [44, 74] on span "Subtitles Preset" at bounding box center [58, 73] width 56 height 11
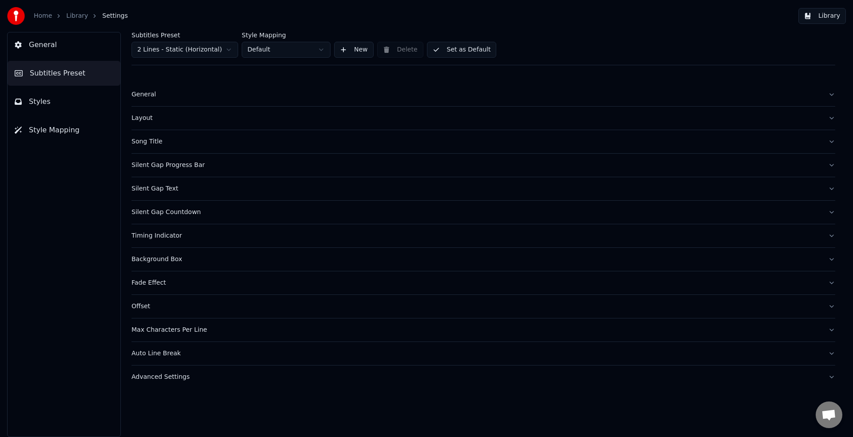
click at [43, 96] on span "Styles" at bounding box center [40, 101] width 22 height 11
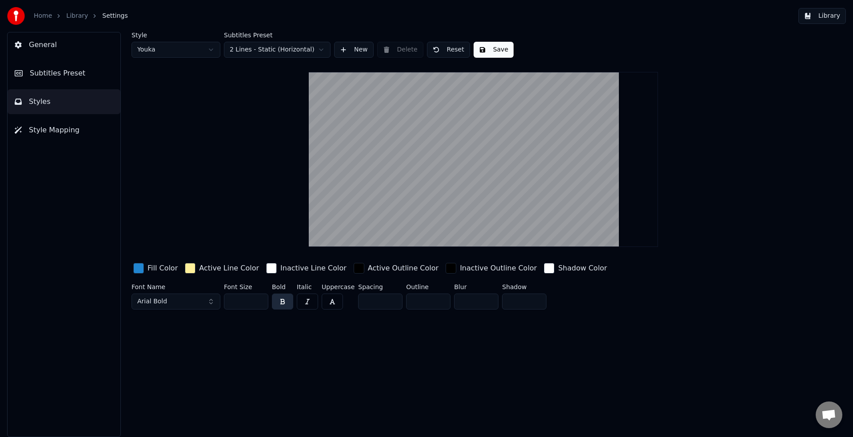
click at [39, 48] on span "General" at bounding box center [43, 45] width 28 height 11
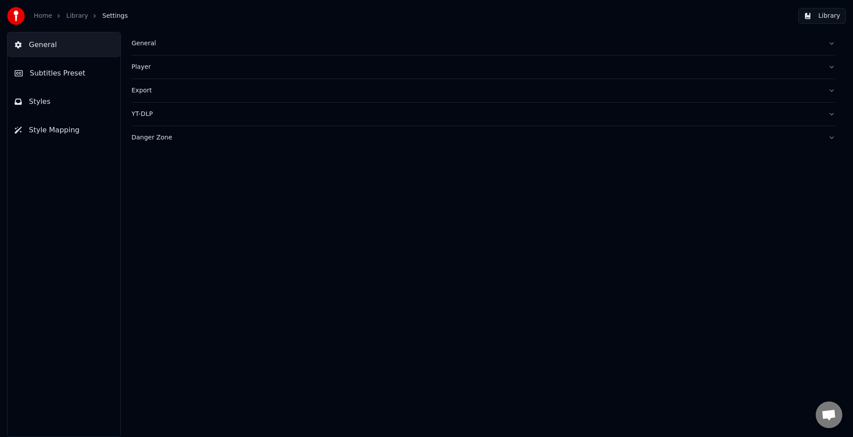
click at [44, 99] on span "Styles" at bounding box center [40, 101] width 22 height 11
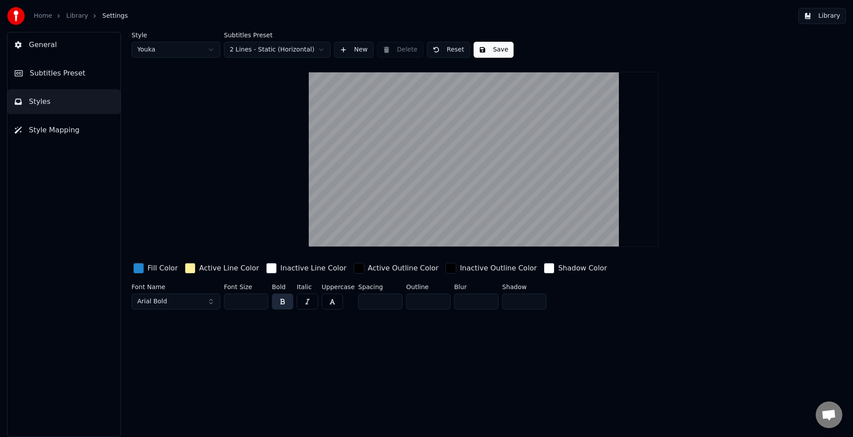
click at [46, 51] on button "General" at bounding box center [64, 44] width 113 height 25
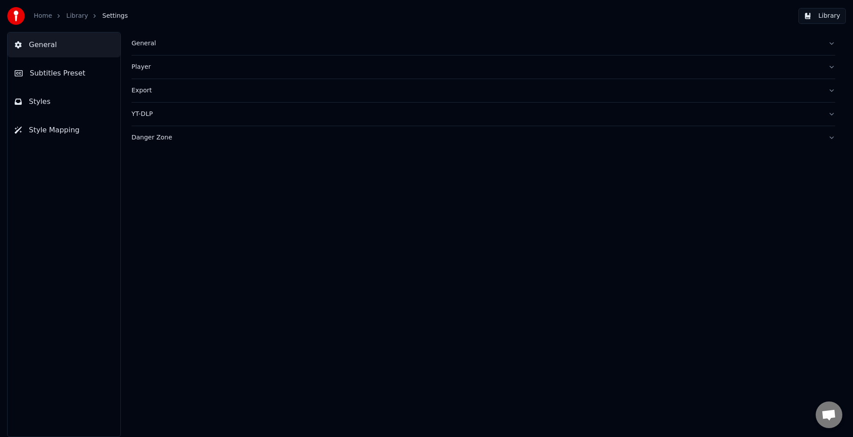
click at [148, 50] on button "General" at bounding box center [482, 43] width 703 height 23
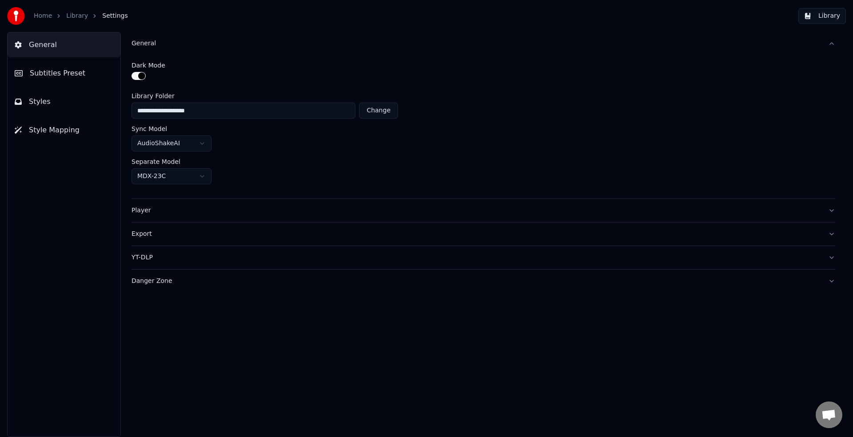
click at [72, 16] on link "Library" at bounding box center [77, 16] width 22 height 9
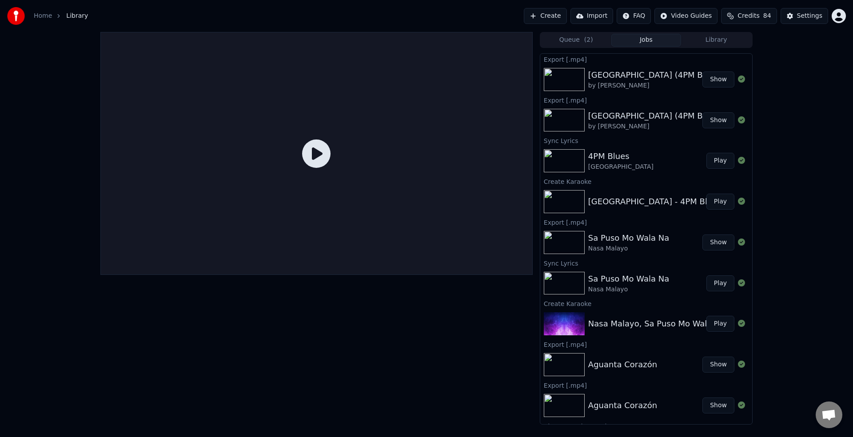
click at [712, 204] on button "Play" at bounding box center [720, 202] width 28 height 16
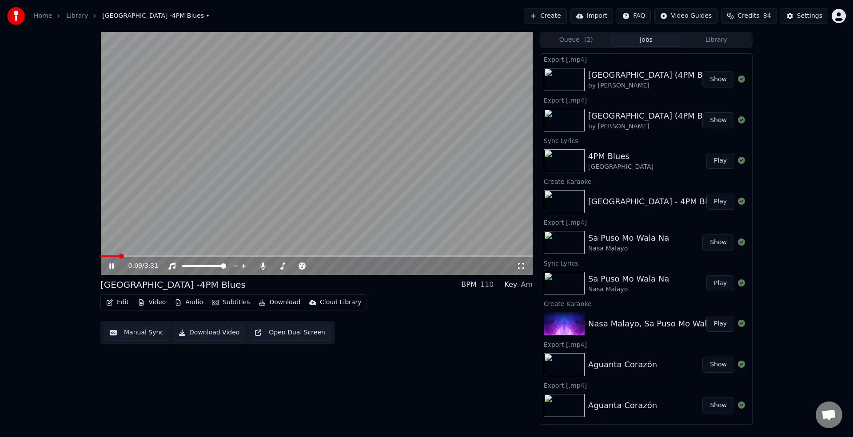
click at [120, 302] on button "Edit" at bounding box center [118, 302] width 30 height 12
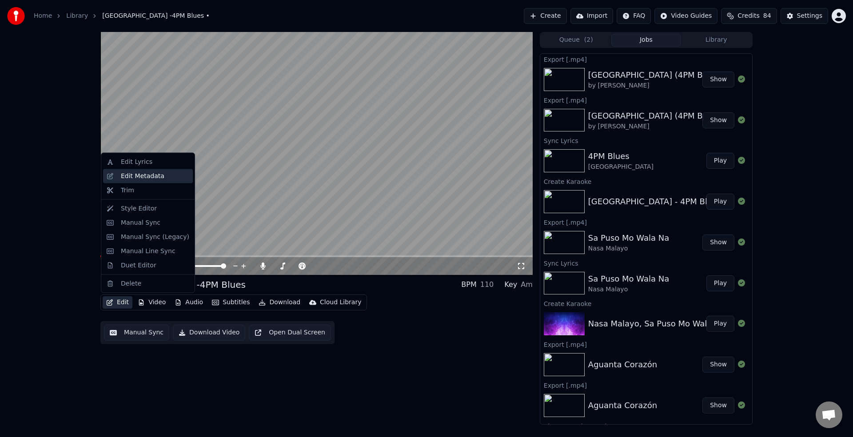
click at [130, 179] on div "Edit Metadata" at bounding box center [143, 175] width 44 height 9
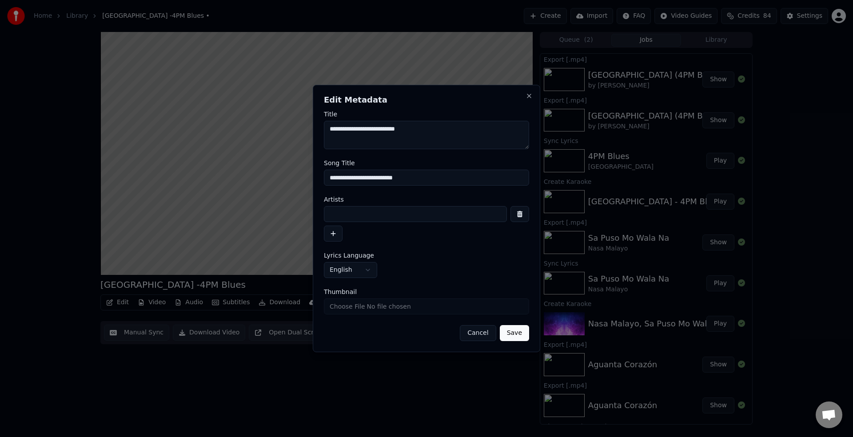
click at [393, 177] on input "**********" at bounding box center [426, 178] width 205 height 16
type input "**********"
click at [395, 130] on textarea "**********" at bounding box center [426, 135] width 205 height 28
type textarea "**********"
click at [509, 333] on button "Save" at bounding box center [514, 333] width 29 height 16
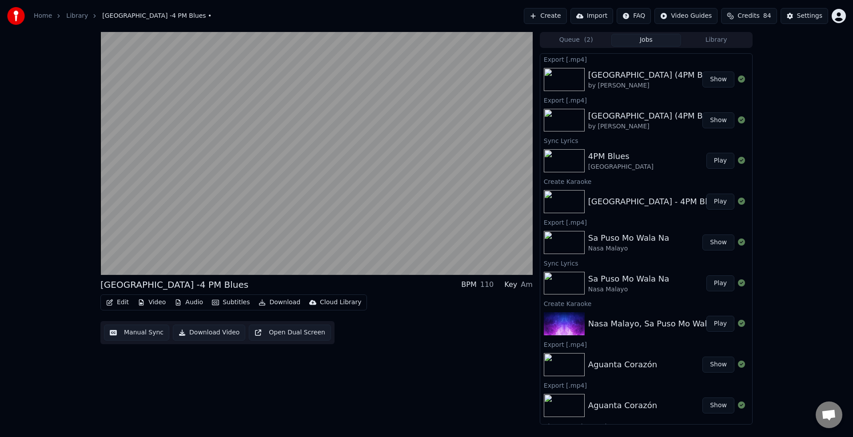
click at [714, 200] on button "Play" at bounding box center [720, 202] width 28 height 16
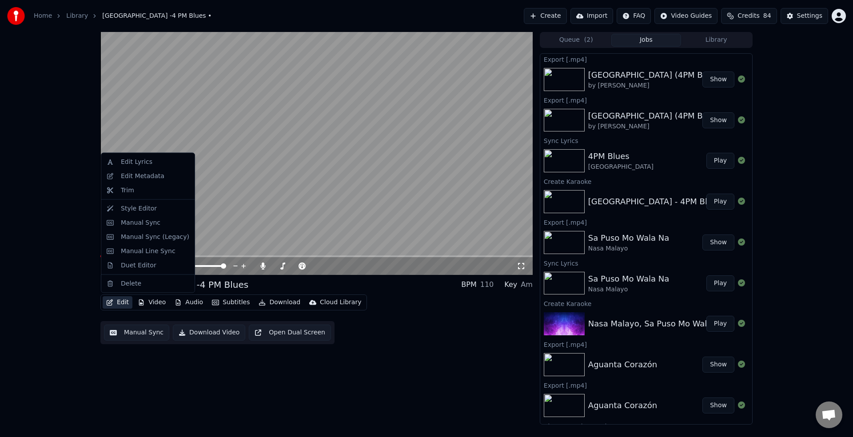
click at [120, 302] on button "Edit" at bounding box center [118, 302] width 30 height 12
click at [142, 177] on div "Edit Metadata" at bounding box center [143, 175] width 44 height 9
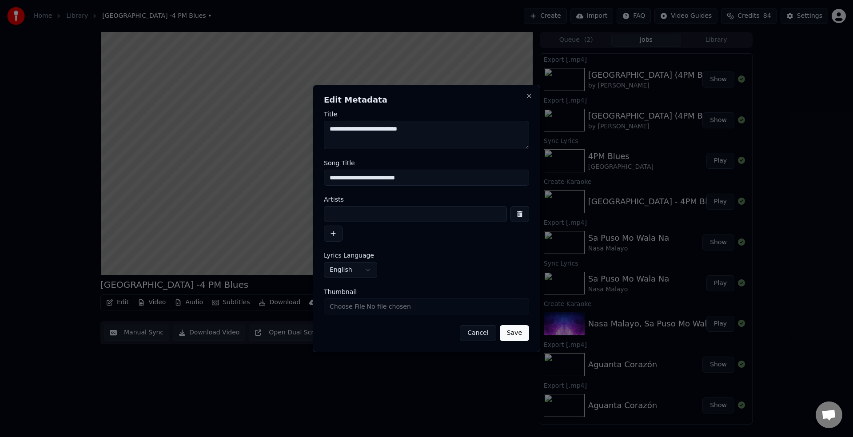
click at [385, 179] on input "**********" at bounding box center [426, 178] width 205 height 16
type input "**********"
click at [515, 332] on button "Save" at bounding box center [514, 333] width 29 height 16
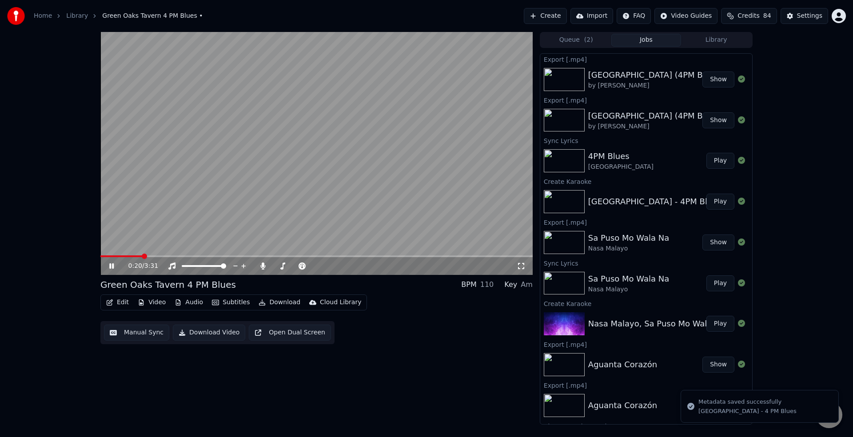
click at [715, 205] on button "Play" at bounding box center [720, 202] width 28 height 16
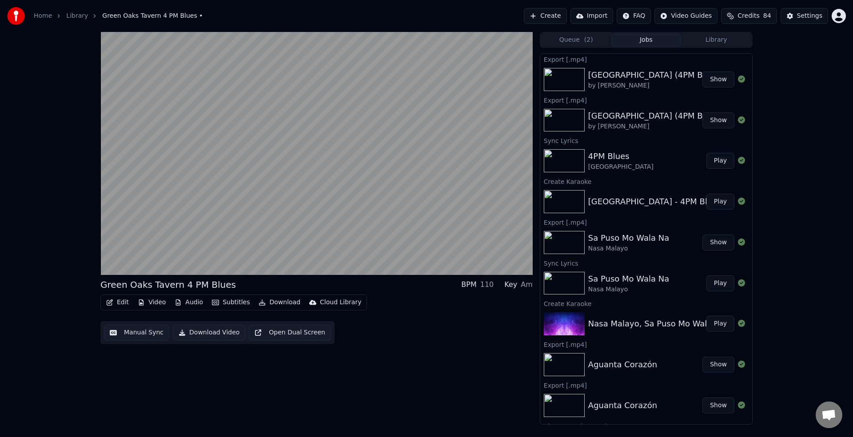
click at [121, 302] on button "Edit" at bounding box center [118, 302] width 30 height 12
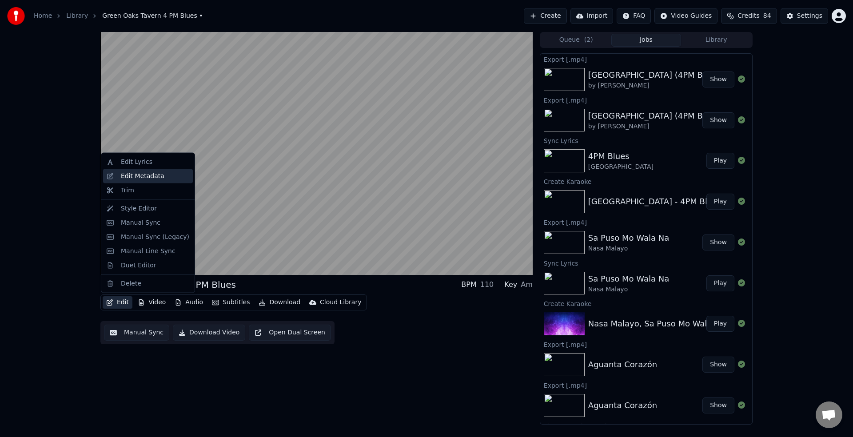
click at [136, 180] on div "Edit Metadata" at bounding box center [143, 175] width 44 height 9
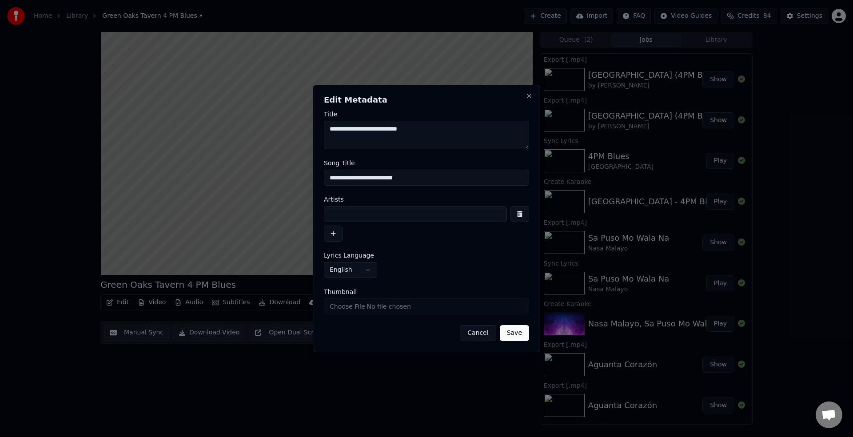
drag, startPoint x: 384, startPoint y: 177, endPoint x: 395, endPoint y: 192, distance: 18.5
click at [384, 177] on input "**********" at bounding box center [426, 178] width 205 height 16
type input "**********"
click at [515, 336] on button "Save" at bounding box center [514, 333] width 29 height 16
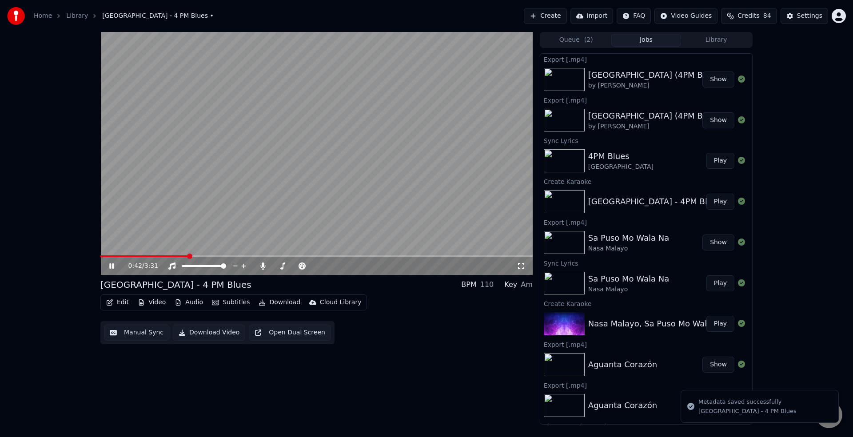
click at [713, 202] on button "Play" at bounding box center [720, 202] width 28 height 16
click at [121, 303] on button "Edit" at bounding box center [118, 302] width 30 height 12
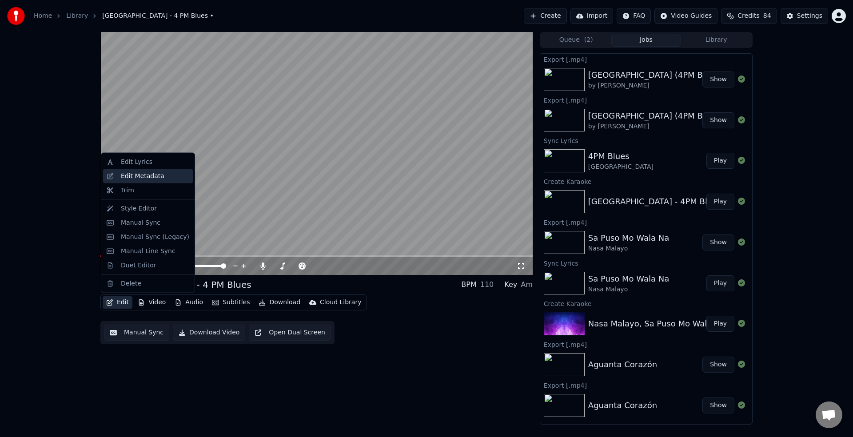
click at [167, 182] on div "Edit Metadata" at bounding box center [148, 176] width 90 height 14
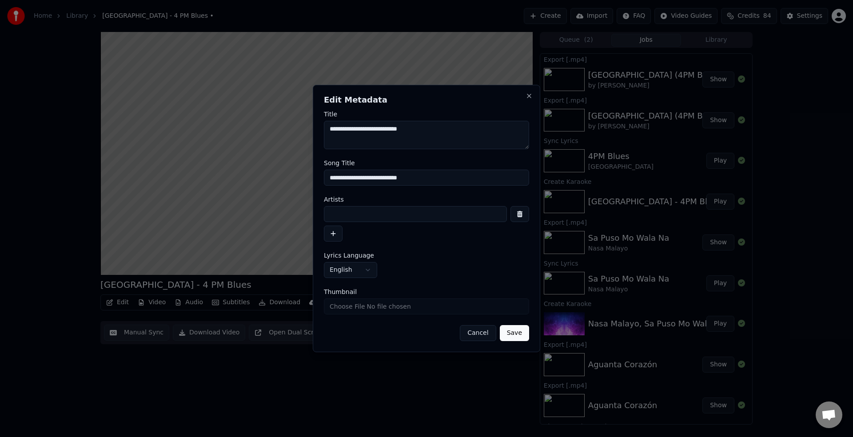
click at [385, 176] on input "**********" at bounding box center [426, 178] width 205 height 16
type input "**********"
drag, startPoint x: 386, startPoint y: 130, endPoint x: 387, endPoint y: 143, distance: 13.8
click at [386, 130] on textarea "**********" at bounding box center [426, 135] width 205 height 28
type textarea "**********"
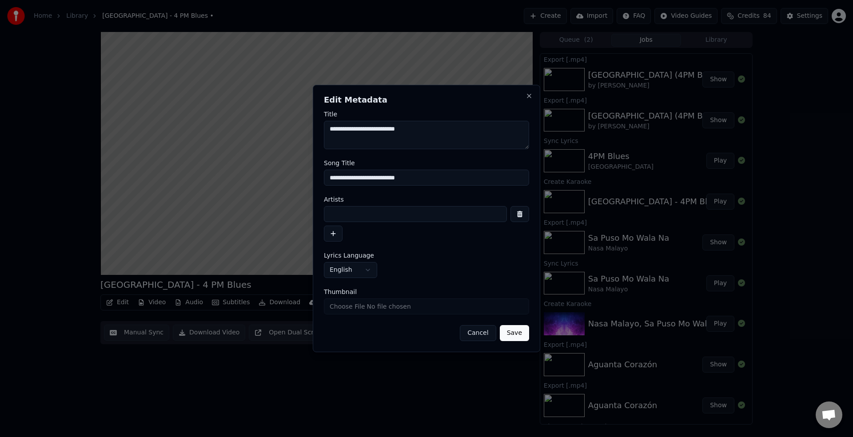
click at [520, 335] on button "Save" at bounding box center [514, 333] width 29 height 16
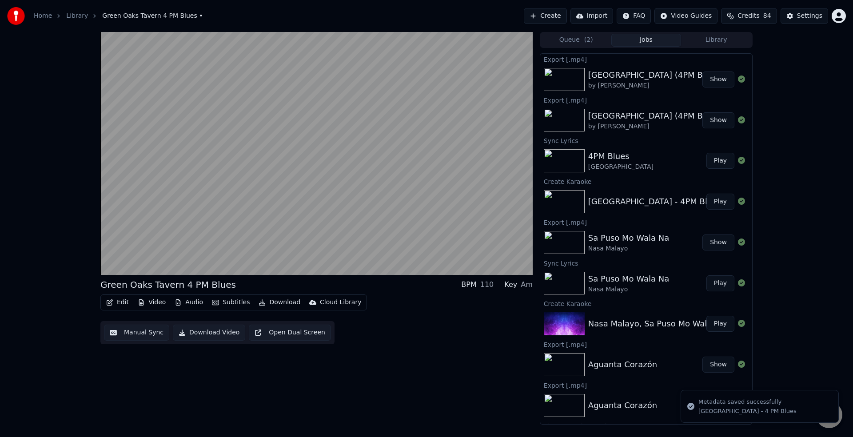
click at [716, 202] on button "Play" at bounding box center [720, 202] width 28 height 16
click at [156, 306] on button "Video" at bounding box center [151, 302] width 35 height 12
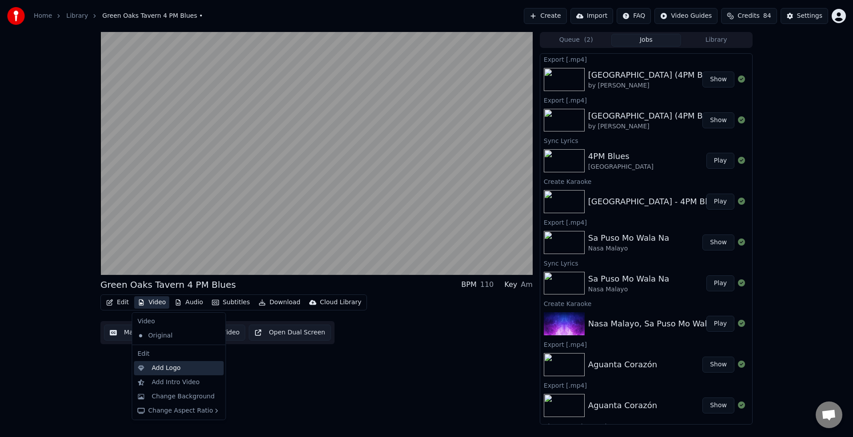
click at [174, 370] on div "Add Logo" at bounding box center [166, 368] width 29 height 9
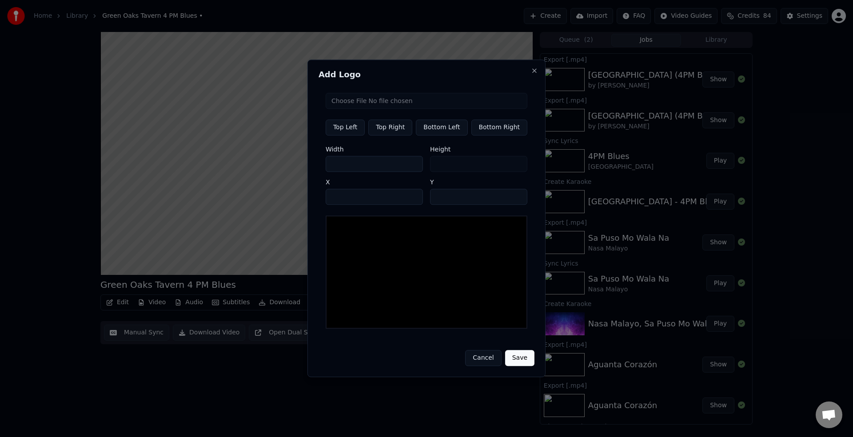
click at [357, 106] on input "file" at bounding box center [427, 101] width 202 height 16
type input "**********"
click at [507, 131] on button "Bottom Right" at bounding box center [499, 127] width 56 height 16
type input "****"
type input "***"
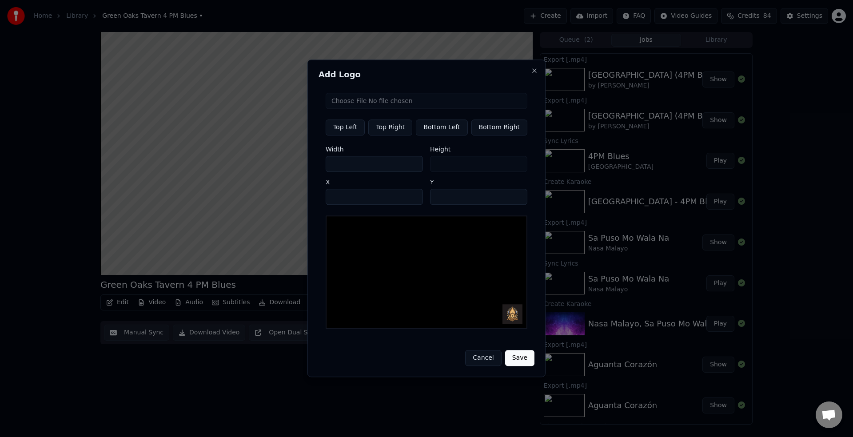
click at [518, 357] on button "Save" at bounding box center [519, 358] width 29 height 16
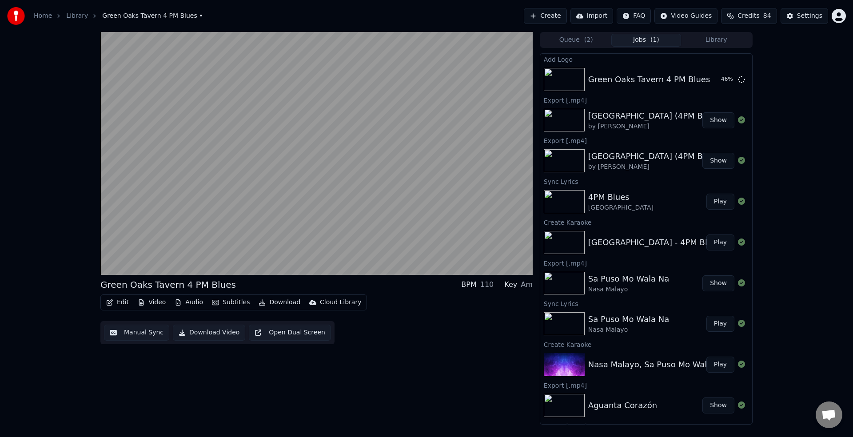
click at [118, 303] on button "Edit" at bounding box center [118, 302] width 30 height 12
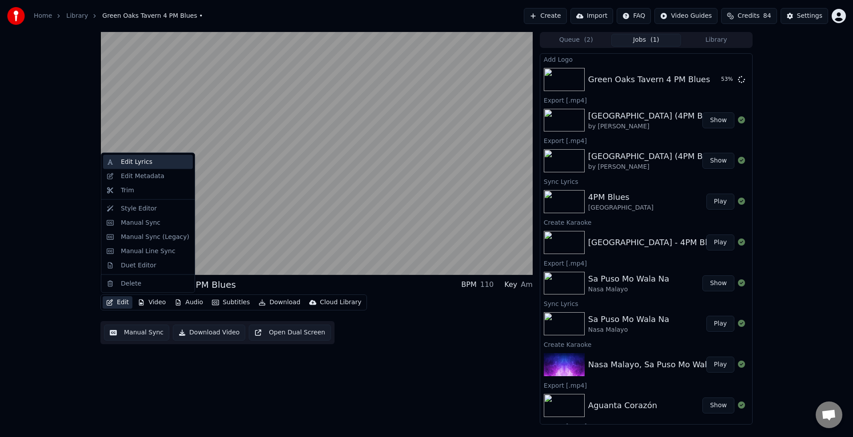
click at [143, 166] on div "Edit Lyrics" at bounding box center [137, 162] width 32 height 9
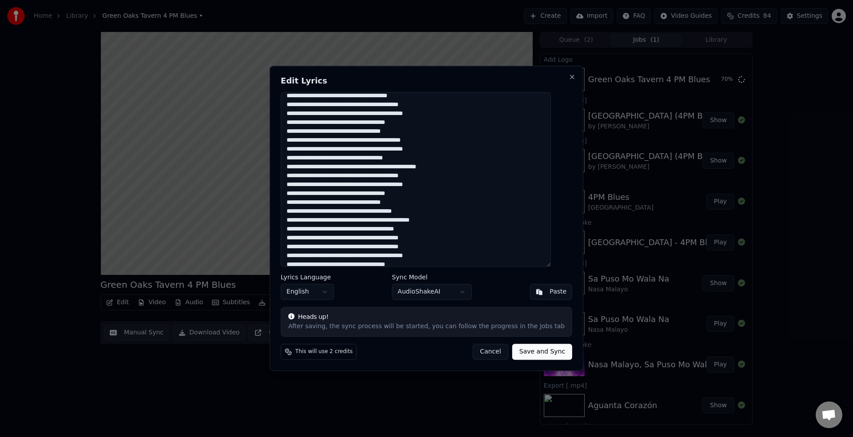
scroll to position [41, 0]
click at [437, 226] on textarea at bounding box center [416, 179] width 270 height 175
drag, startPoint x: 437, startPoint y: 235, endPoint x: 448, endPoint y: 250, distance: 18.7
click at [437, 235] on textarea at bounding box center [416, 179] width 270 height 175
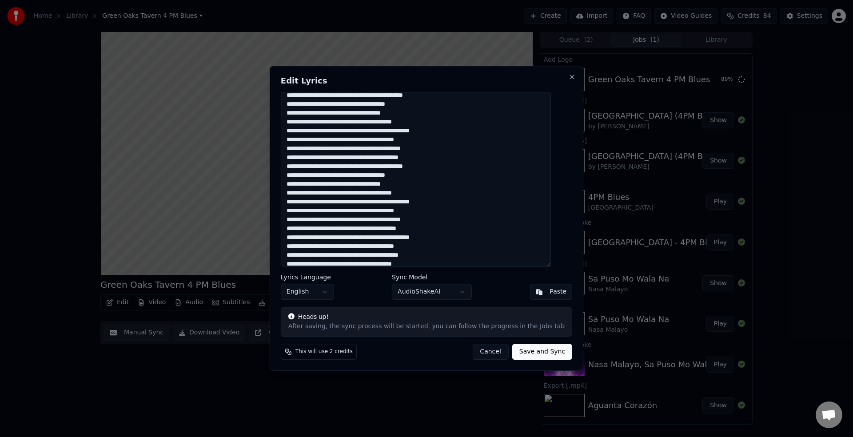
scroll to position [158, 0]
click at [438, 217] on textarea at bounding box center [416, 179] width 270 height 175
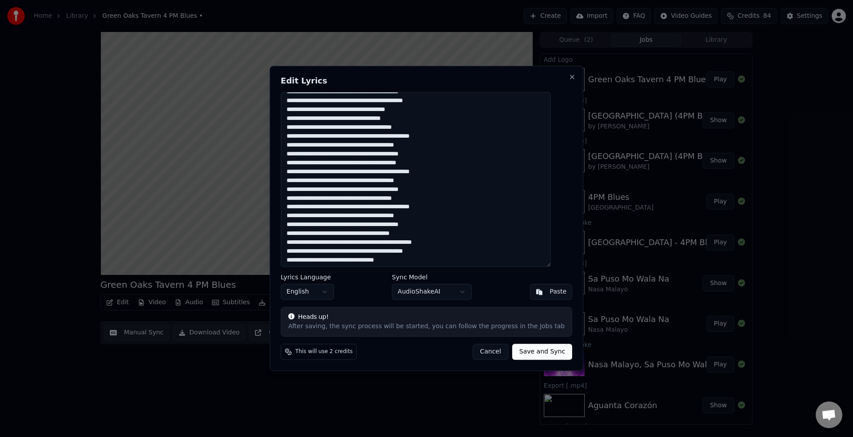
scroll to position [188, 0]
click at [438, 222] on textarea at bounding box center [416, 179] width 270 height 175
type textarea "**********"
click at [535, 353] on button "Save and Sync" at bounding box center [542, 352] width 60 height 16
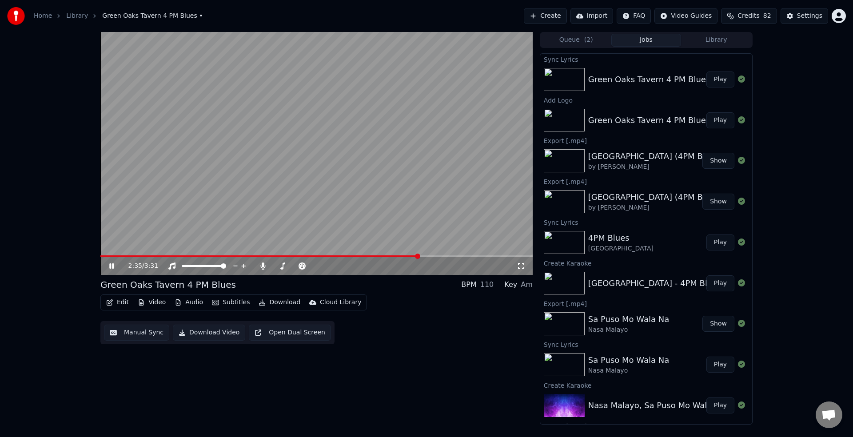
click at [714, 82] on button "Play" at bounding box center [720, 79] width 28 height 16
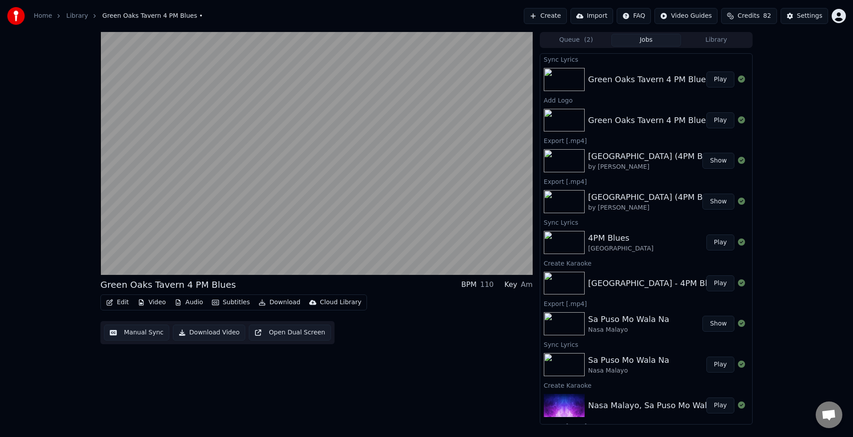
click at [282, 305] on button "Download" at bounding box center [279, 302] width 49 height 12
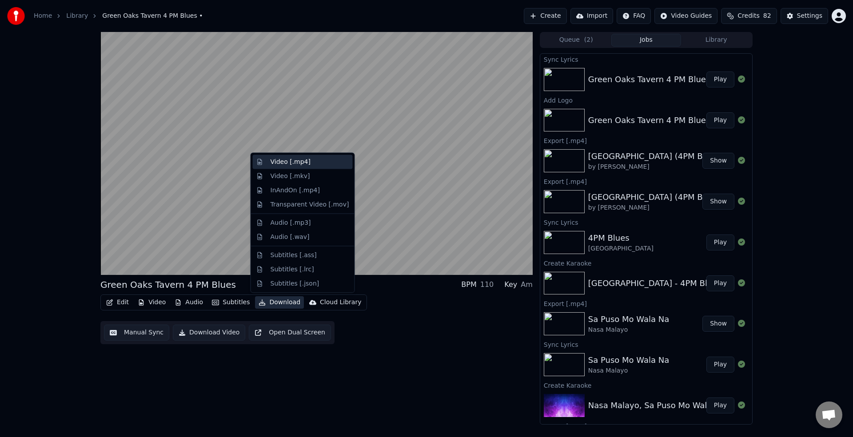
click at [301, 167] on div "Video [.mp4]" at bounding box center [303, 162] width 100 height 14
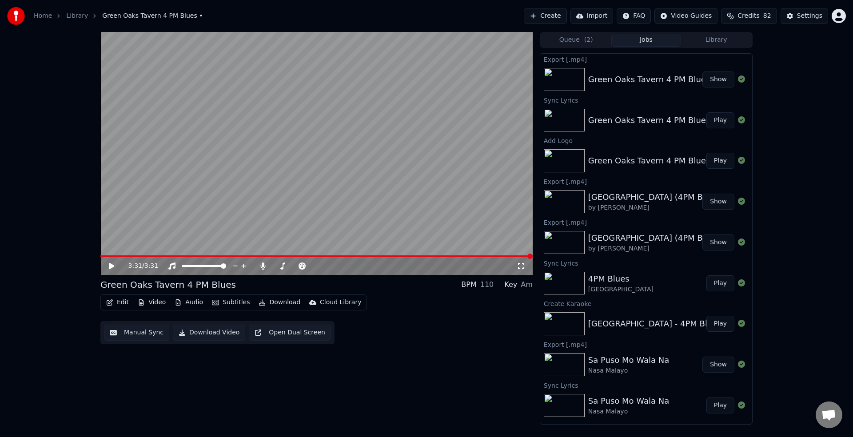
click at [712, 83] on button "Show" at bounding box center [718, 79] width 32 height 16
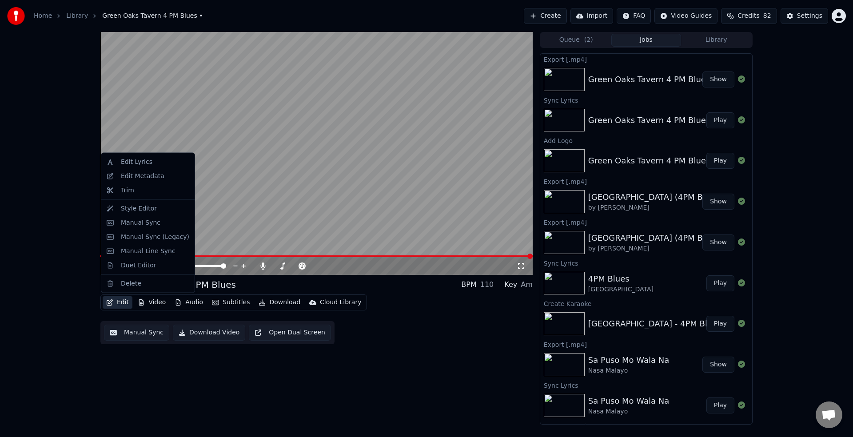
click at [123, 304] on button "Edit" at bounding box center [118, 302] width 30 height 12
click at [141, 167] on div "Edit Lyrics" at bounding box center [148, 162] width 90 height 14
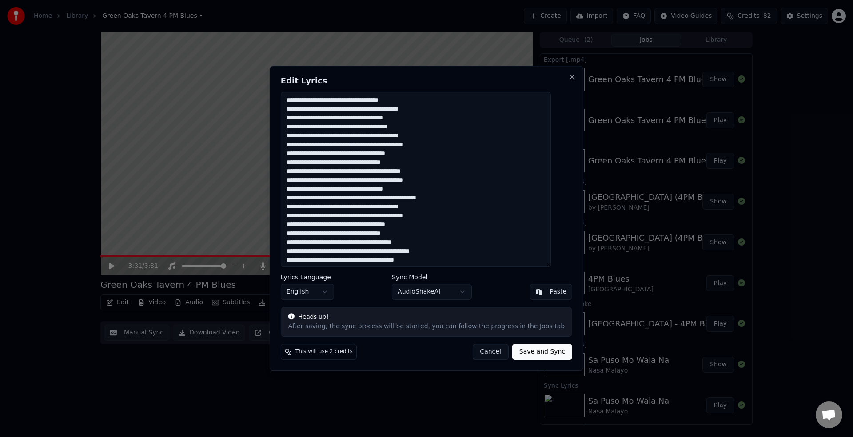
click at [478, 358] on button "Cancel" at bounding box center [490, 352] width 36 height 16
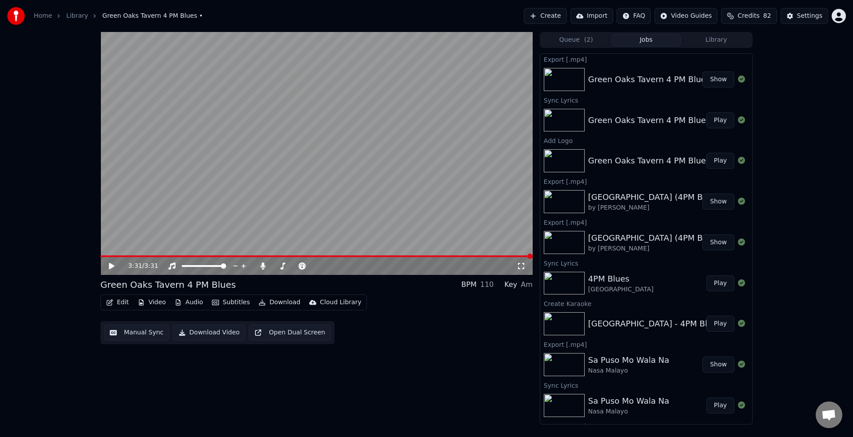
click at [72, 18] on link "Library" at bounding box center [77, 16] width 22 height 9
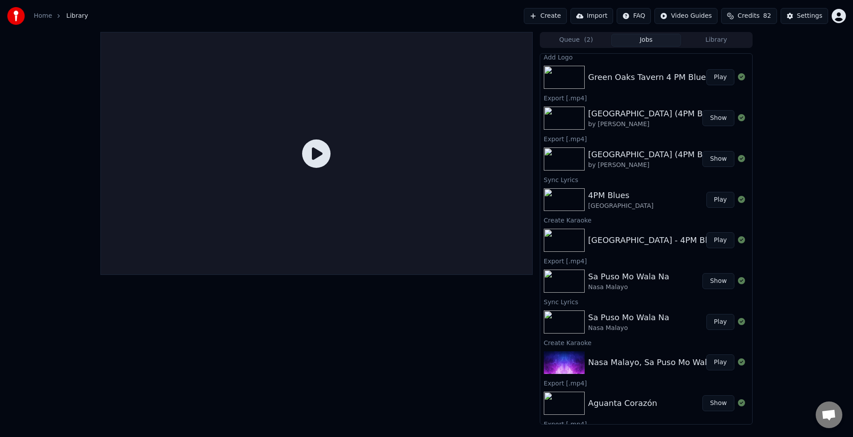
scroll to position [119, 0]
